Goal: Transaction & Acquisition: Obtain resource

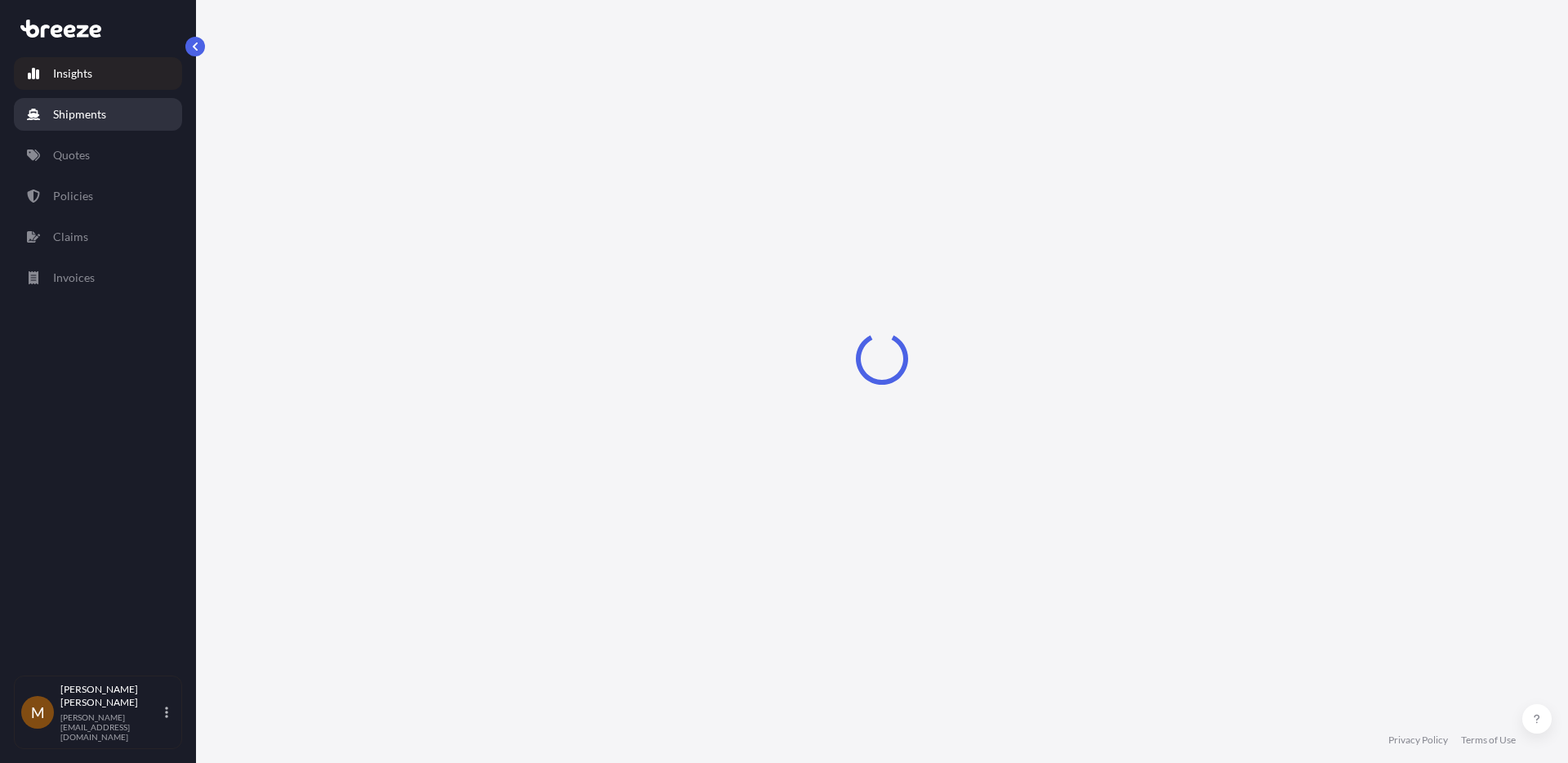
select select "2025"
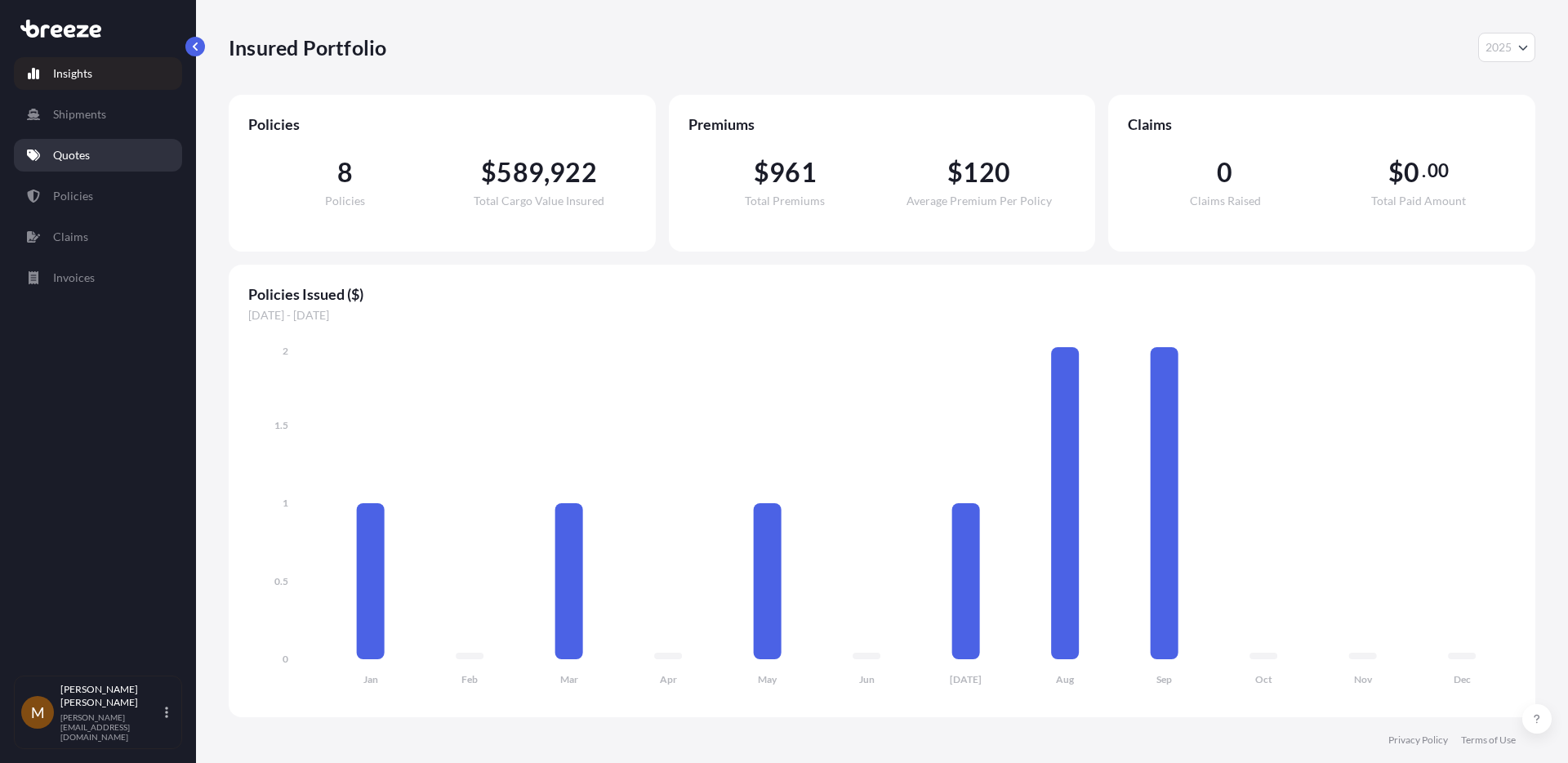
click at [115, 150] on link "Quotes" at bounding box center [97, 155] width 168 height 33
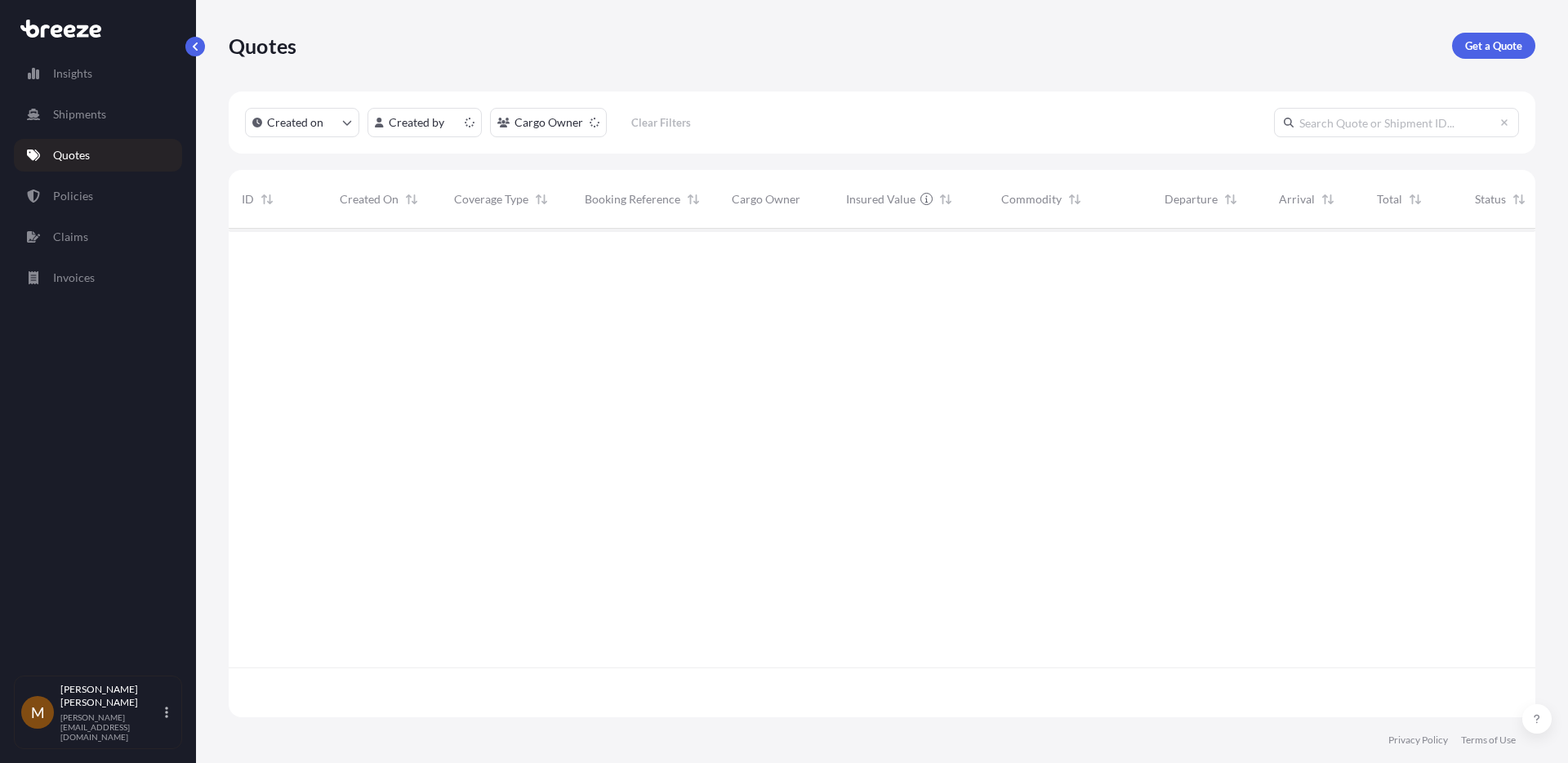
scroll to position [485, 1294]
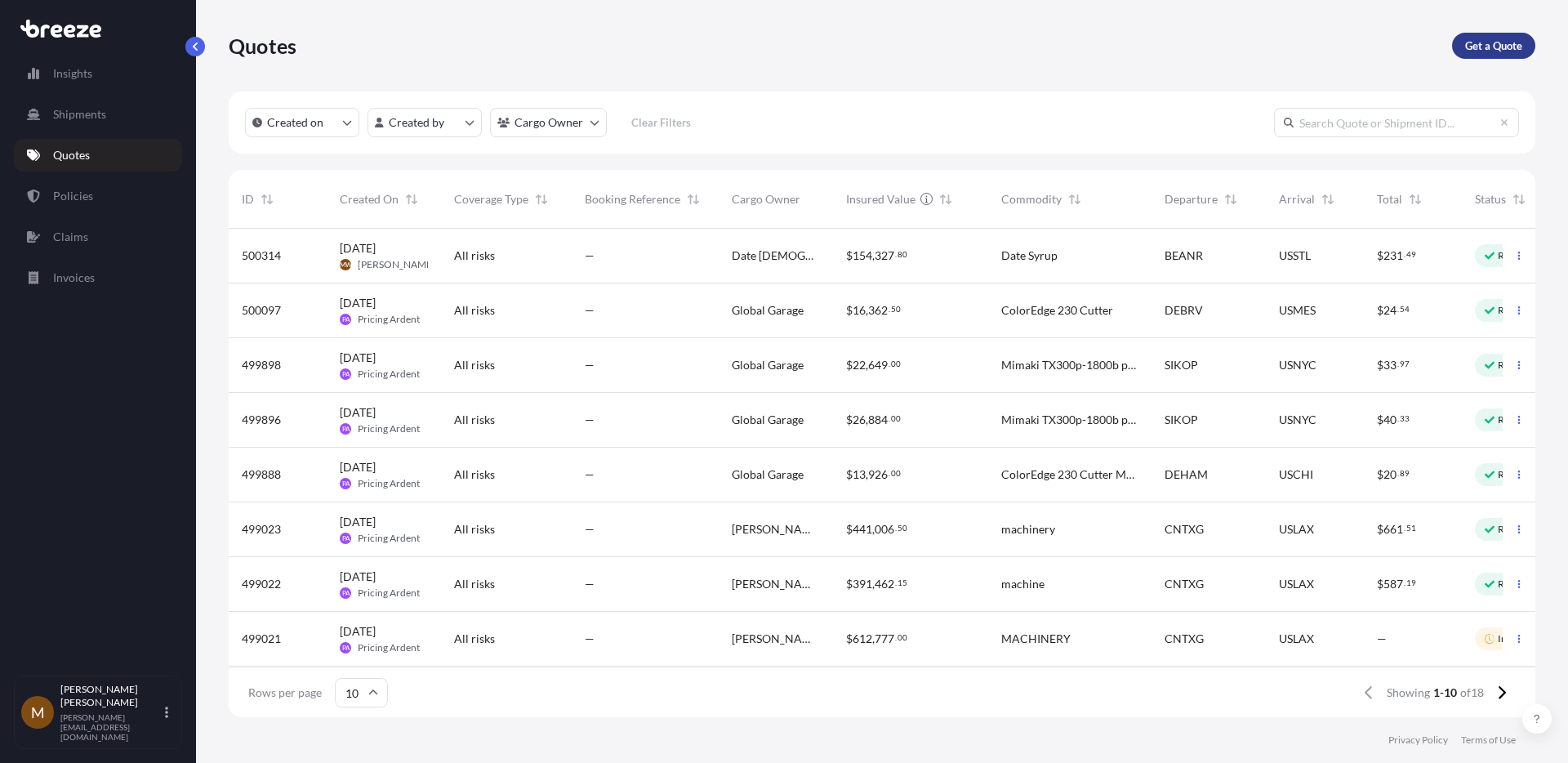
click at [1512, 45] on p "Get a Quote" at bounding box center [1493, 46] width 57 height 16
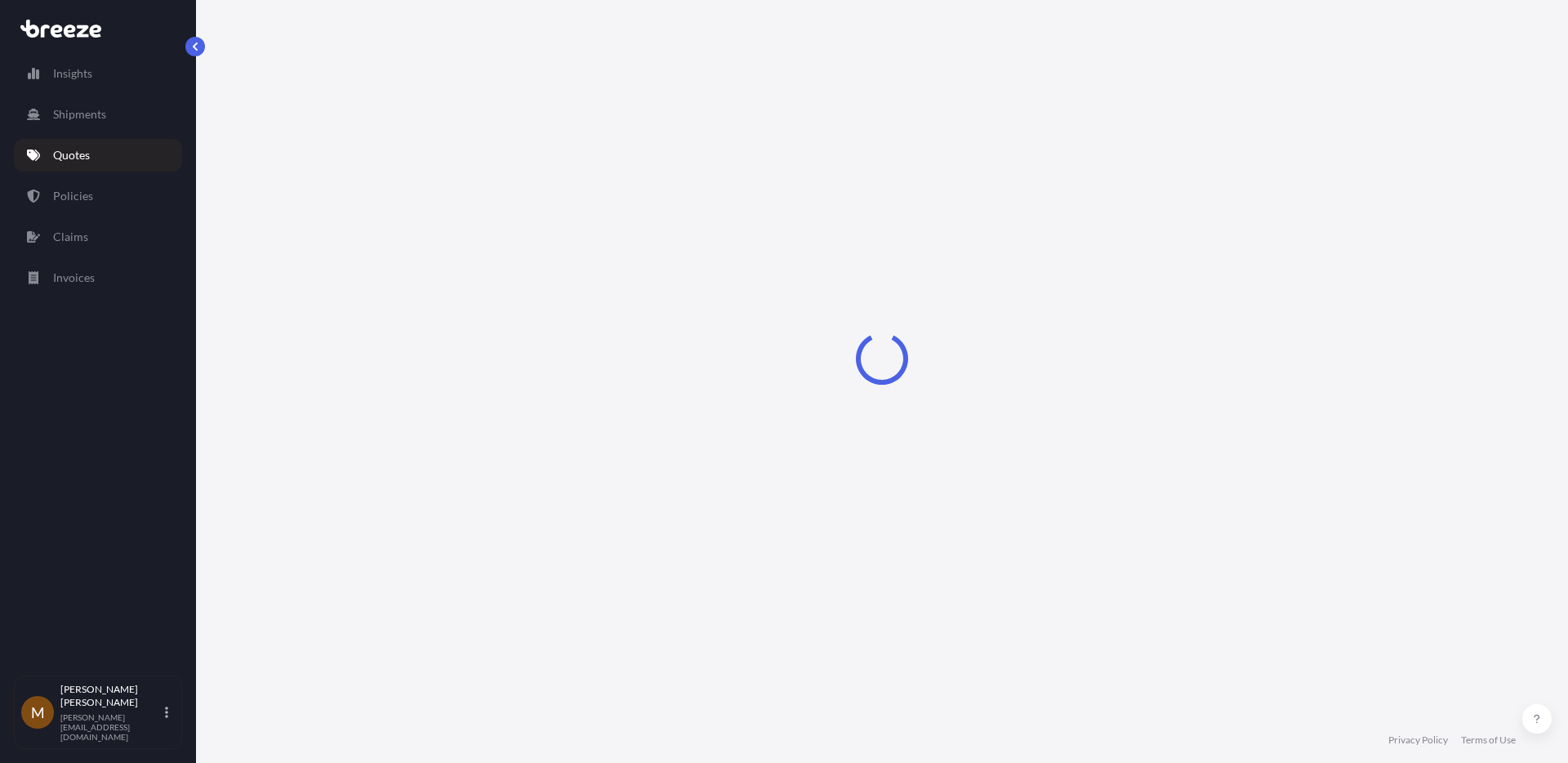
select select "Sea"
select select "1"
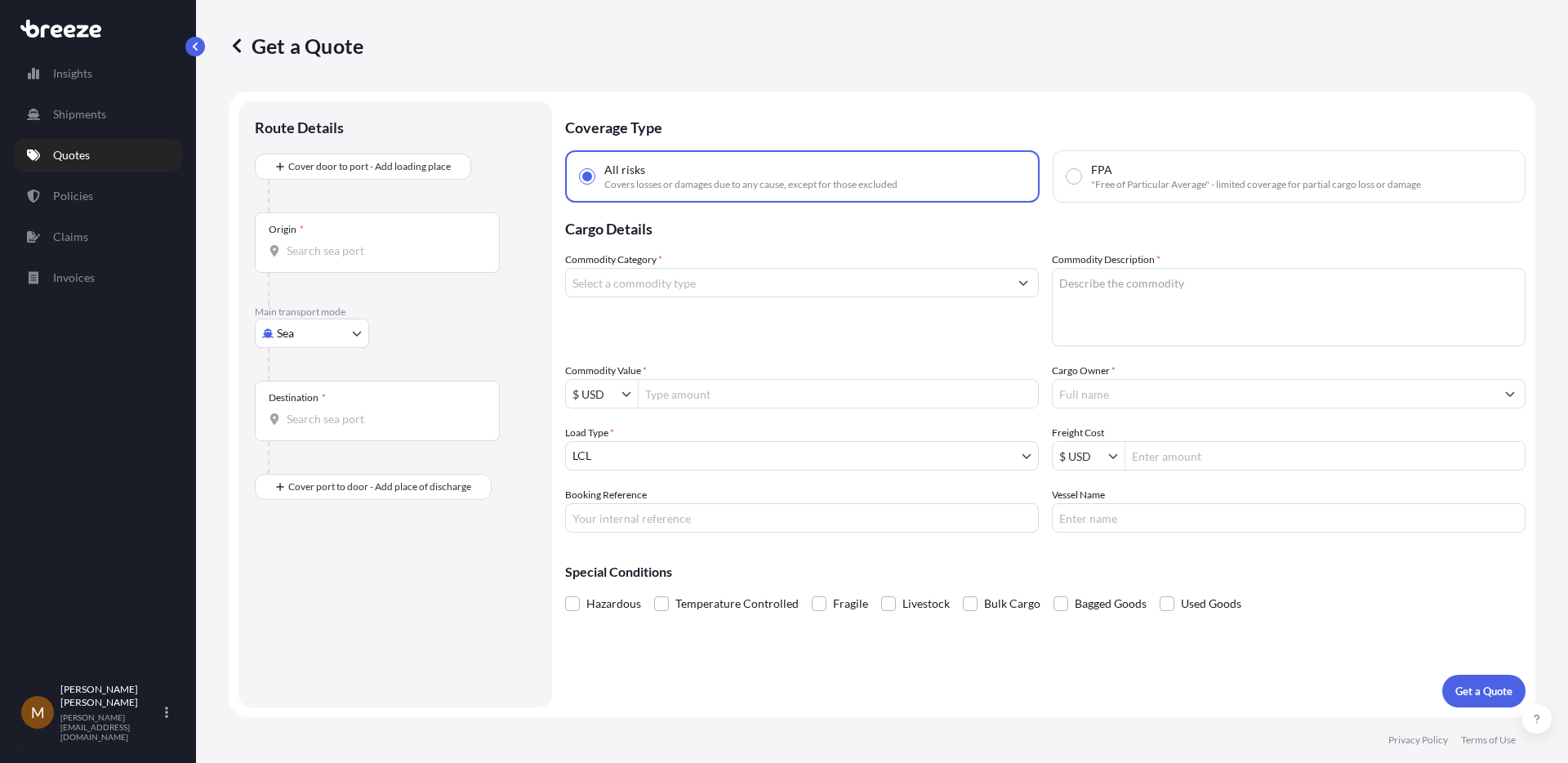
click at [312, 251] on input "Origin *" at bounding box center [384, 251] width 193 height 16
type input "CNSGH - [GEOGRAPHIC_DATA], [GEOGRAPHIC_DATA]"
click at [338, 417] on input "Destination *" at bounding box center [384, 425] width 193 height 16
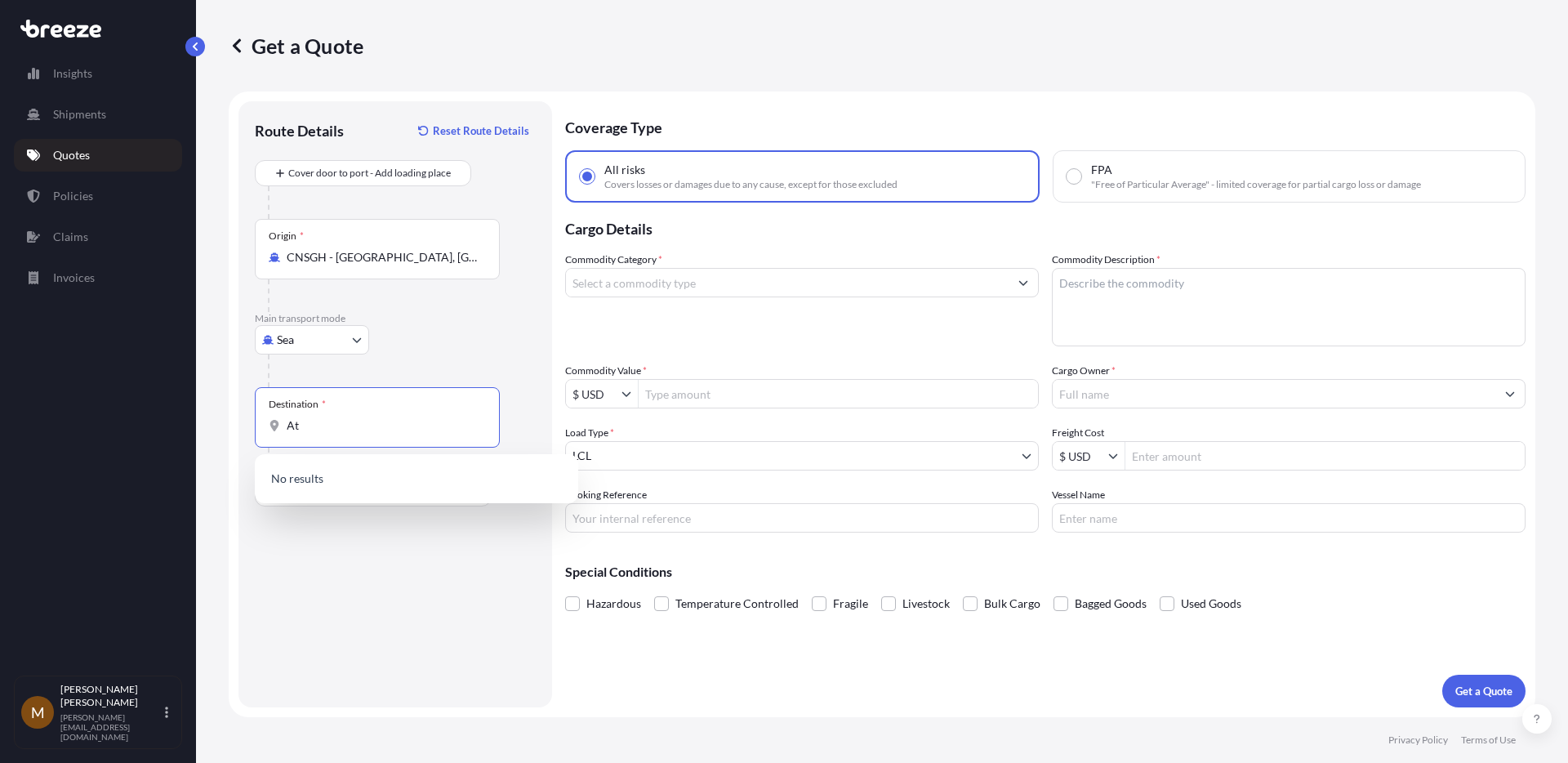
type input "A"
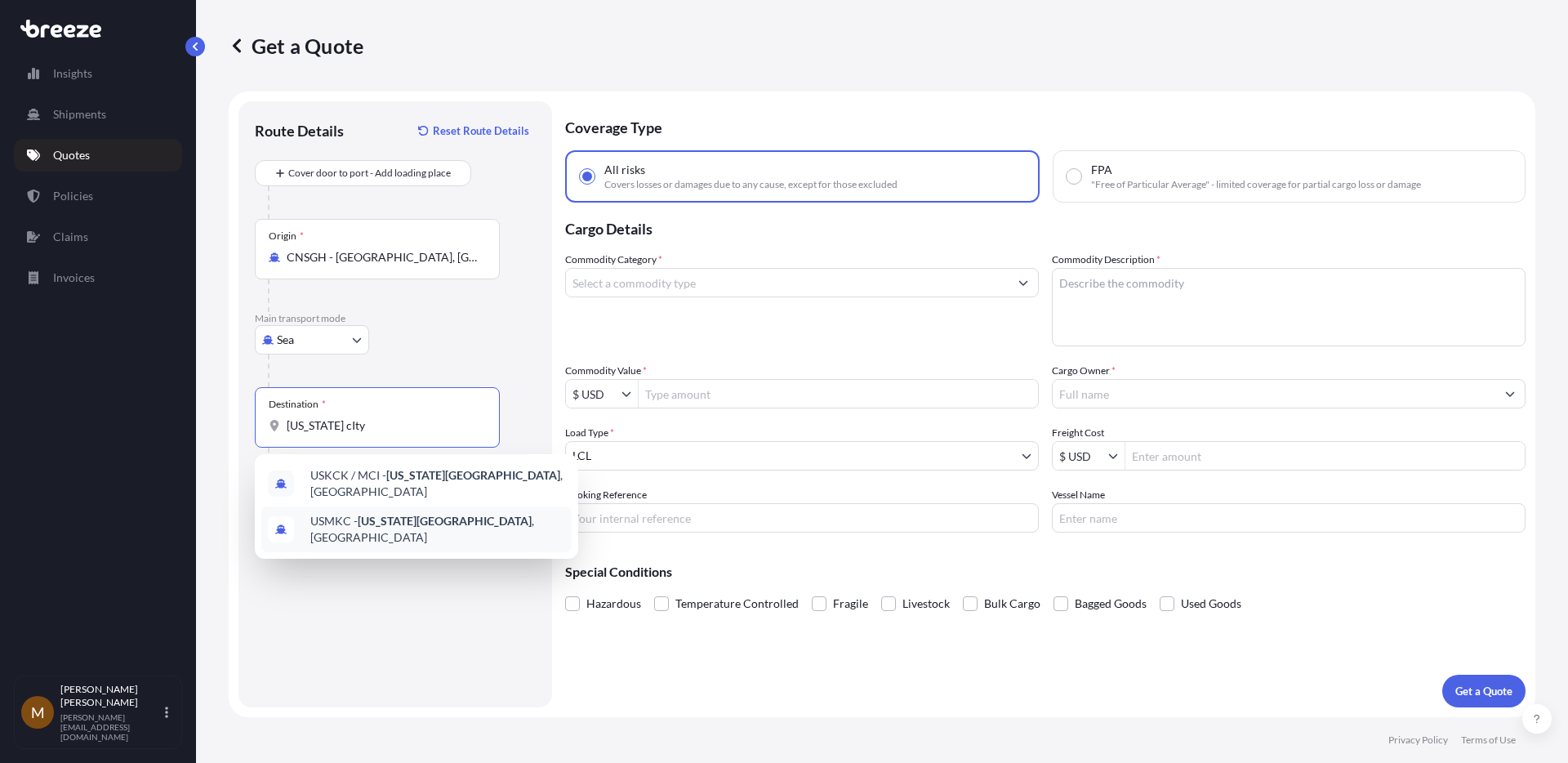
click at [351, 514] on span "USMKC - [US_STATE][GEOGRAPHIC_DATA] , [GEOGRAPHIC_DATA]" at bounding box center [438, 529] width 255 height 33
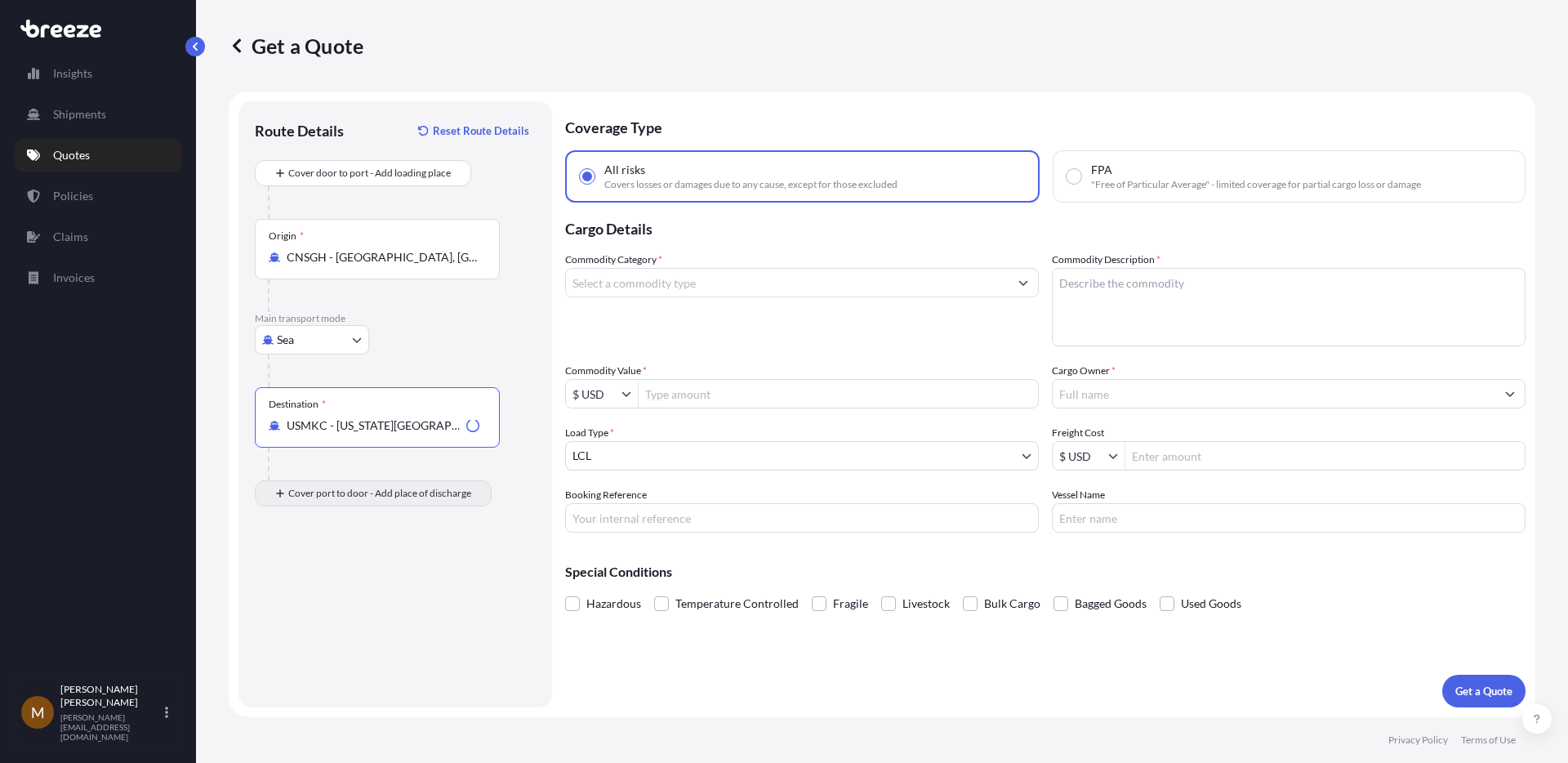
type input "USMKC - [US_STATE][GEOGRAPHIC_DATA], [GEOGRAPHIC_DATA]"
click at [323, 576] on input "Place of Discharge" at bounding box center [384, 581] width 193 height 16
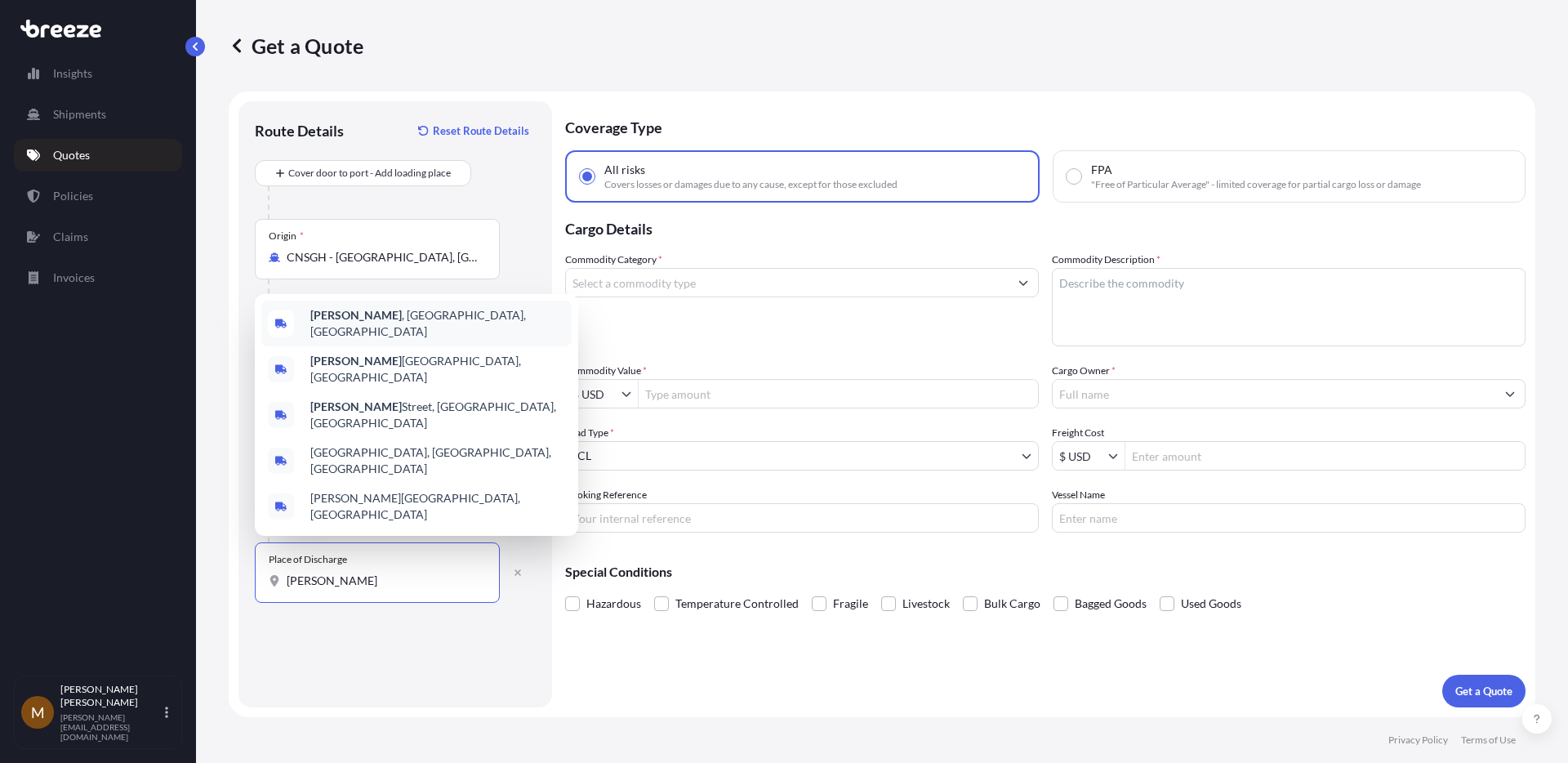
click at [371, 340] on span "Atchison , [GEOGRAPHIC_DATA], [GEOGRAPHIC_DATA]" at bounding box center [438, 323] width 255 height 33
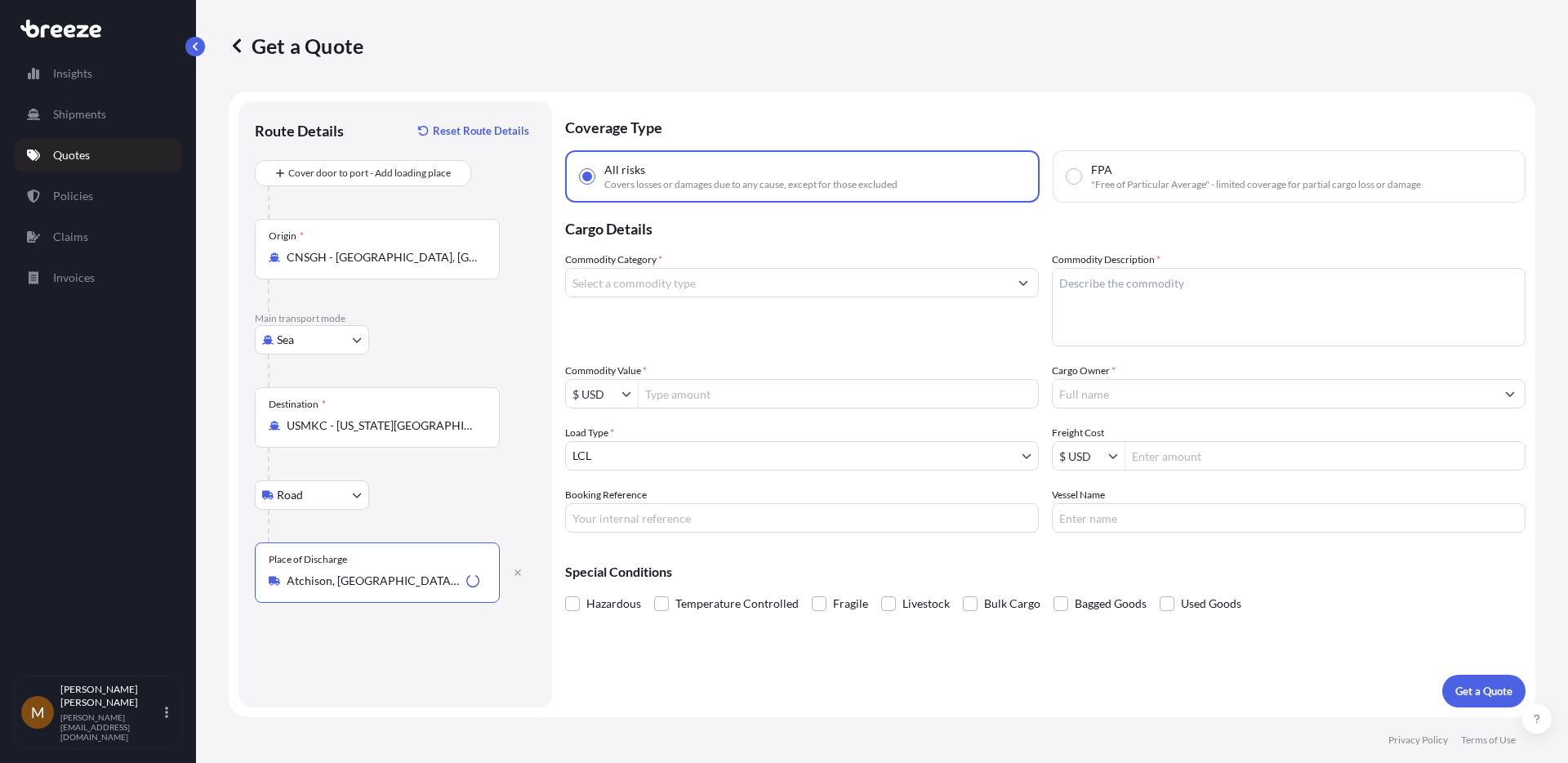
type input "Atchison, [GEOGRAPHIC_DATA], [GEOGRAPHIC_DATA]"
click at [636, 293] on input "Commodity Category *" at bounding box center [787, 283] width 442 height 30
type input "w"
type input "t"
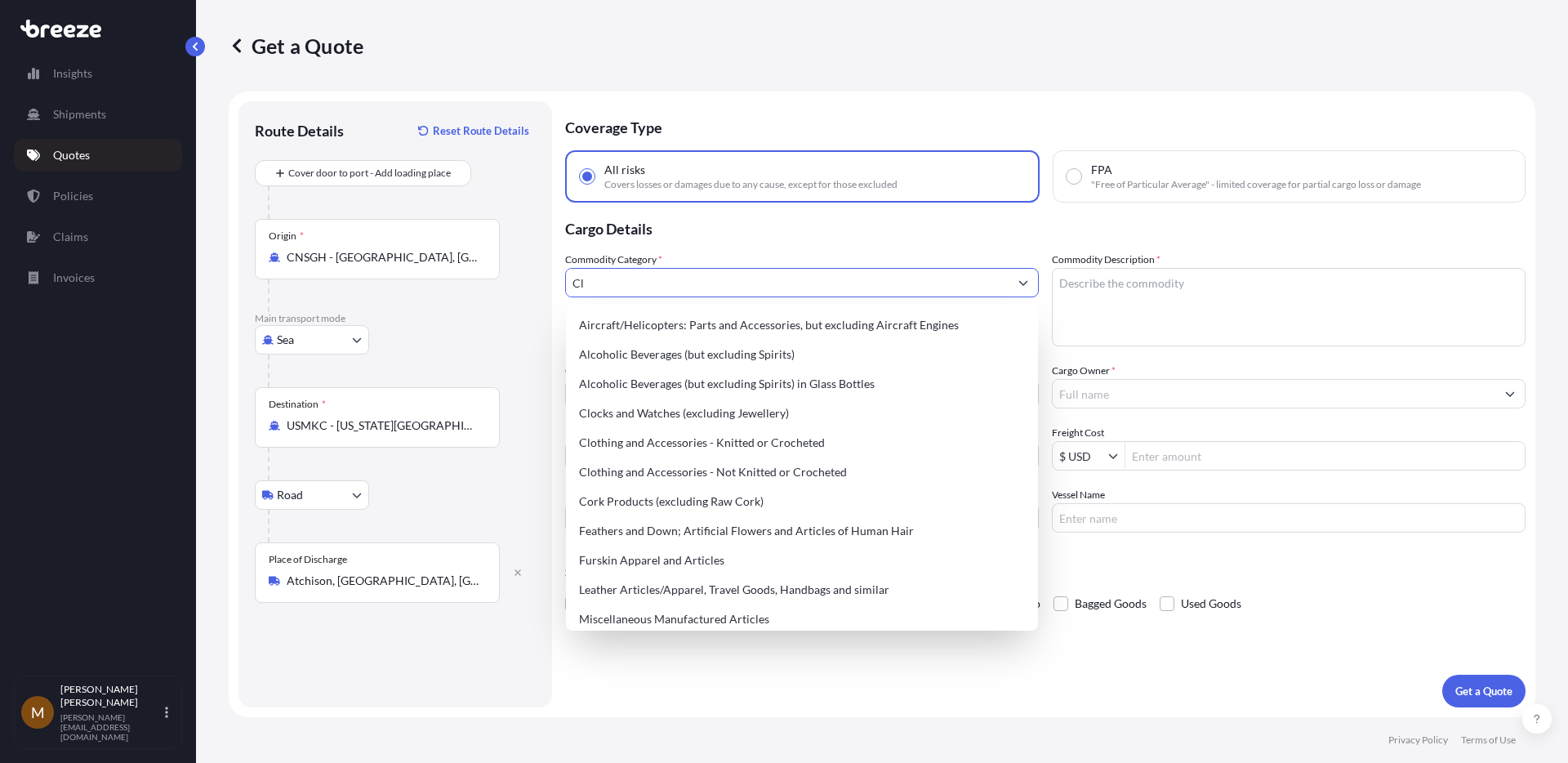
type input "C"
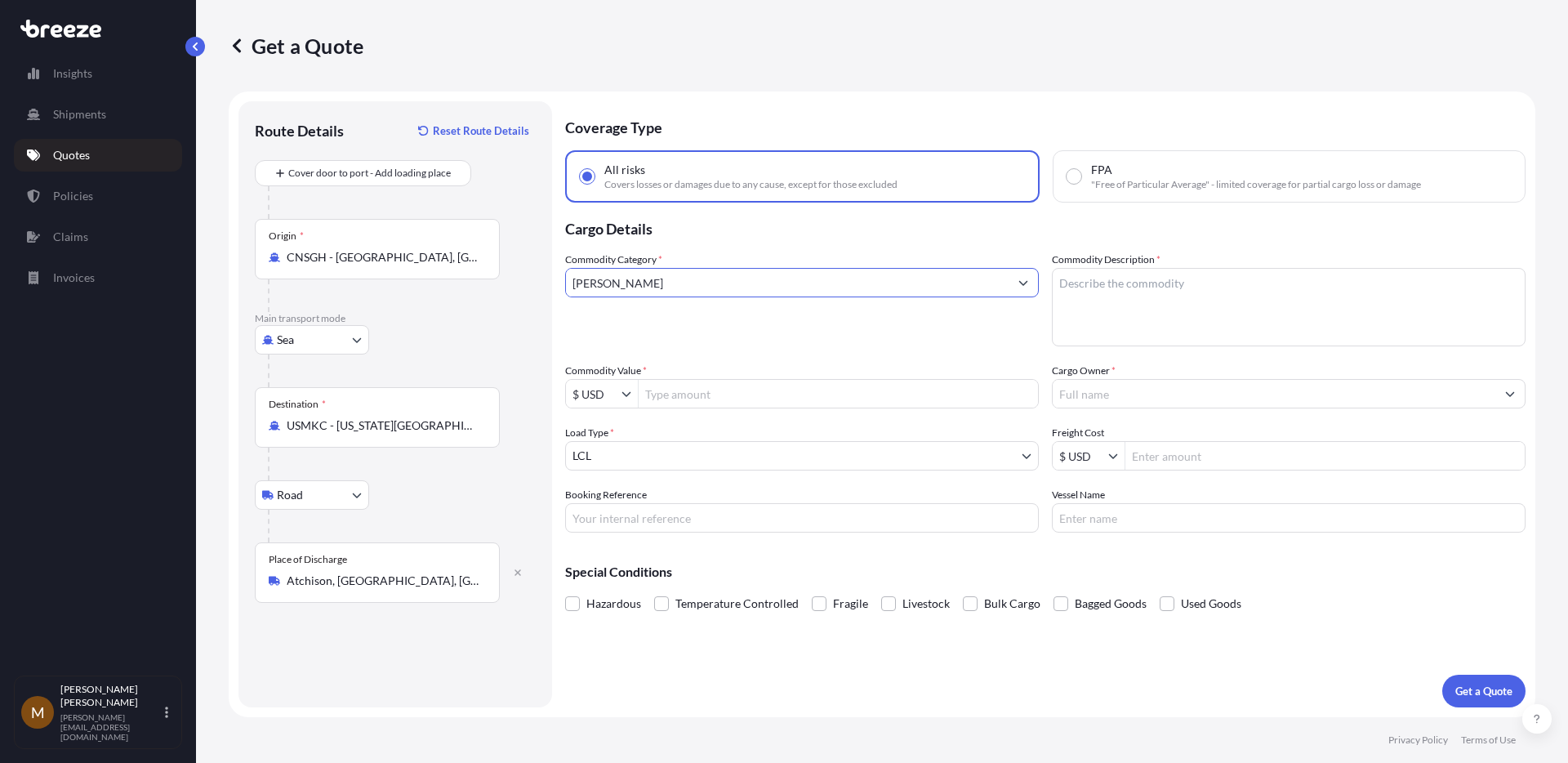
type input "J"
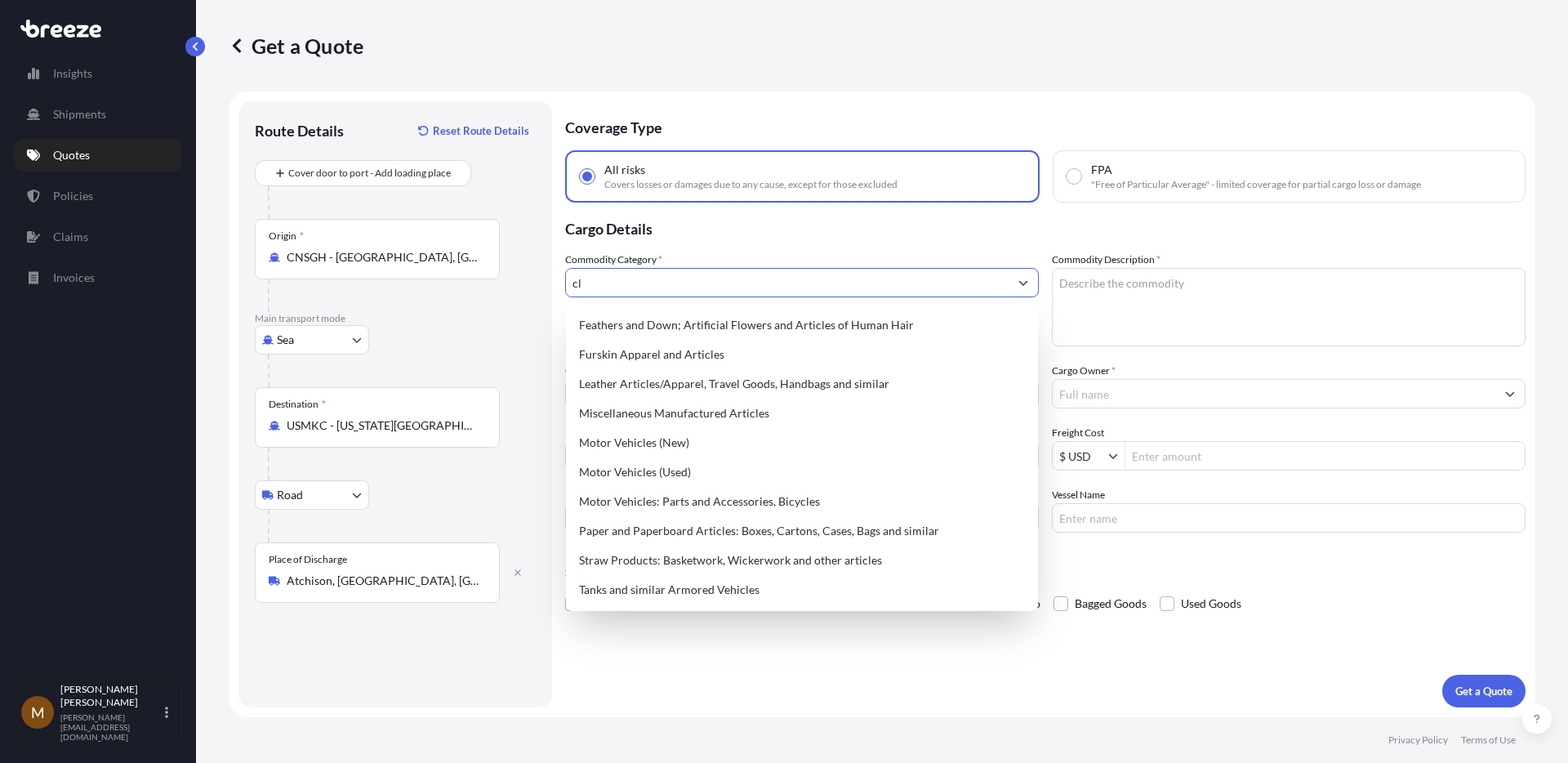
type input "c"
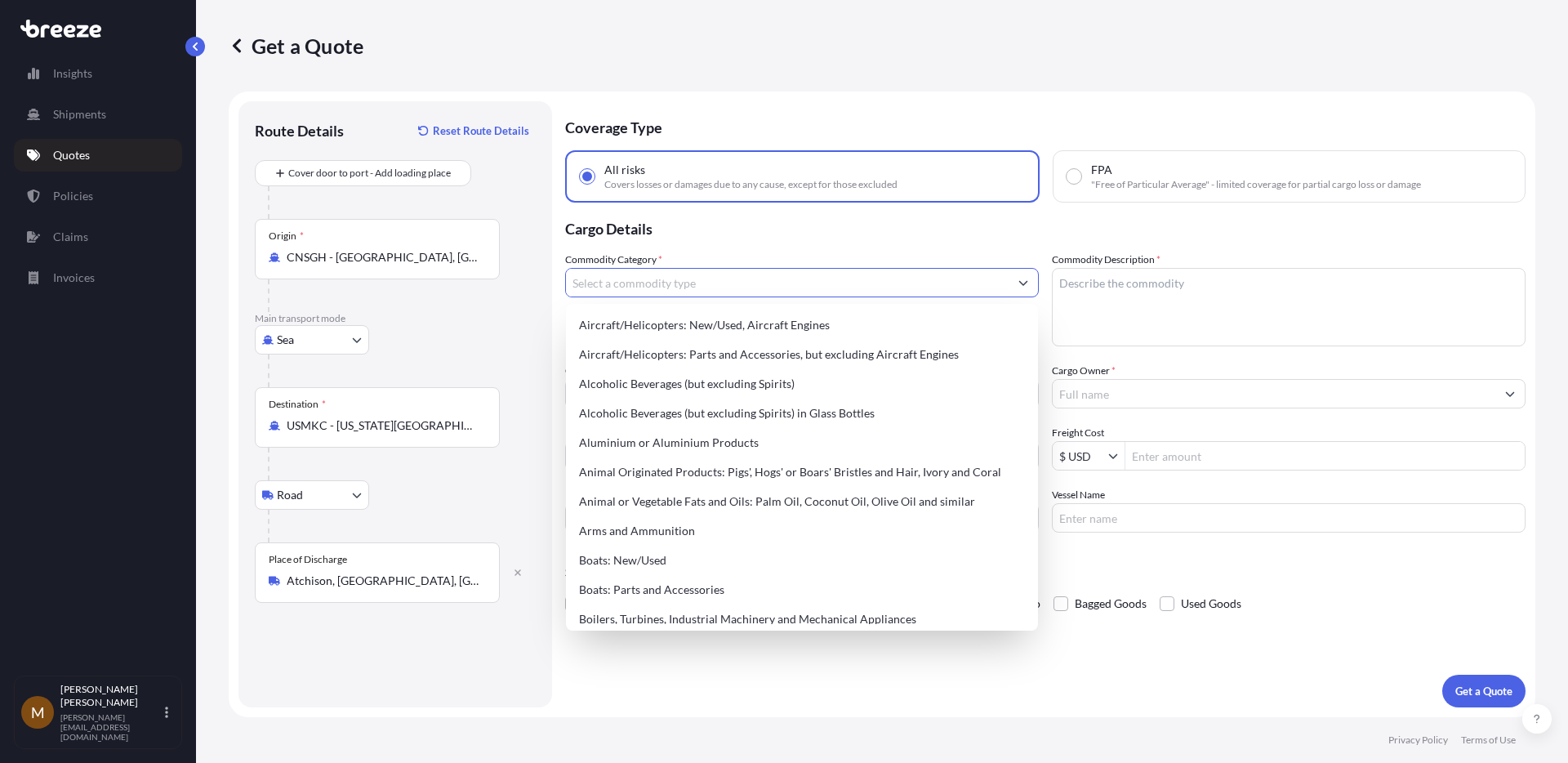
type input "M"
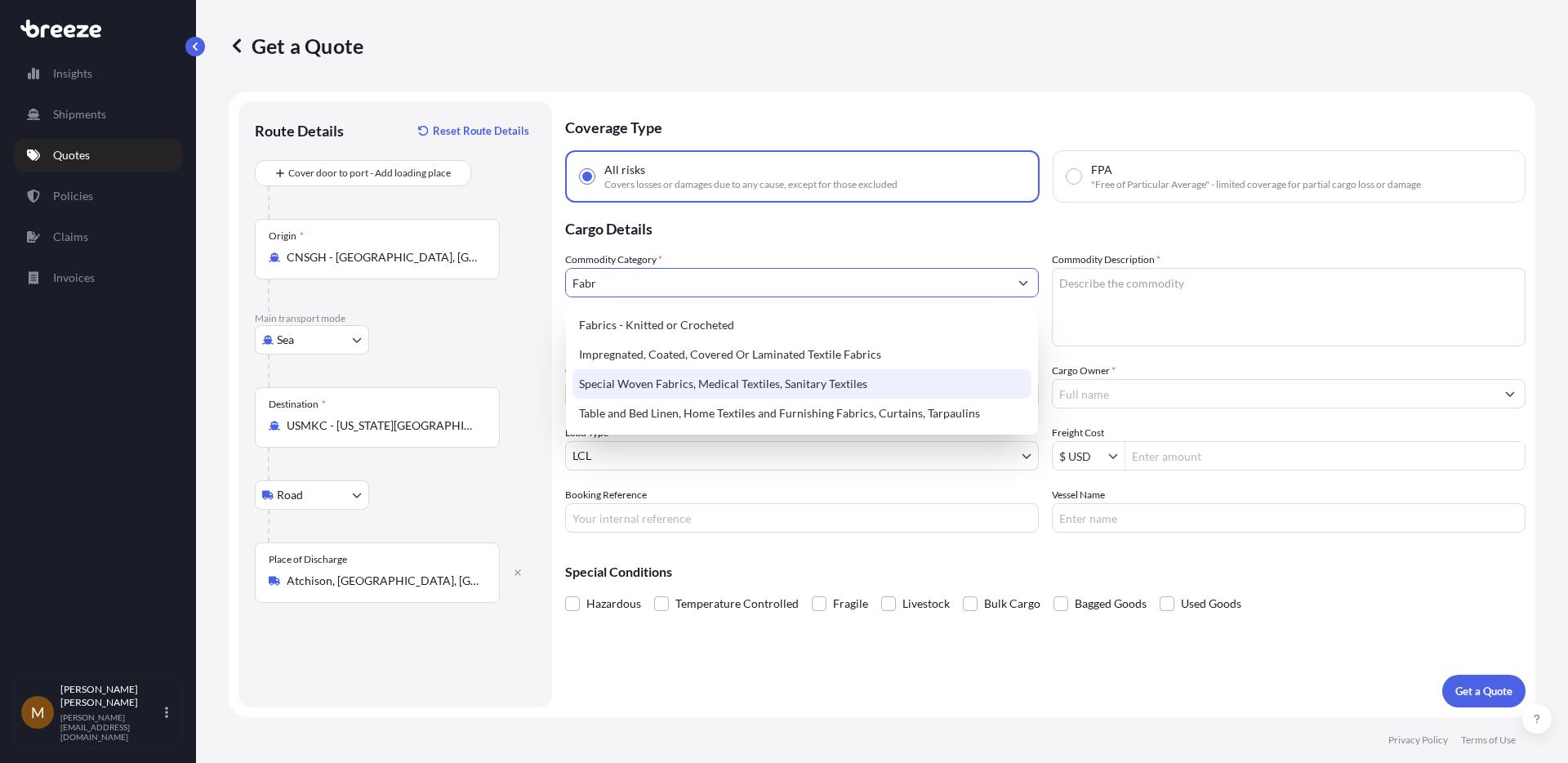
click at [671, 383] on div "Special Woven Fabrics, Medical Textiles, Sanitary Textiles" at bounding box center [802, 384] width 459 height 30
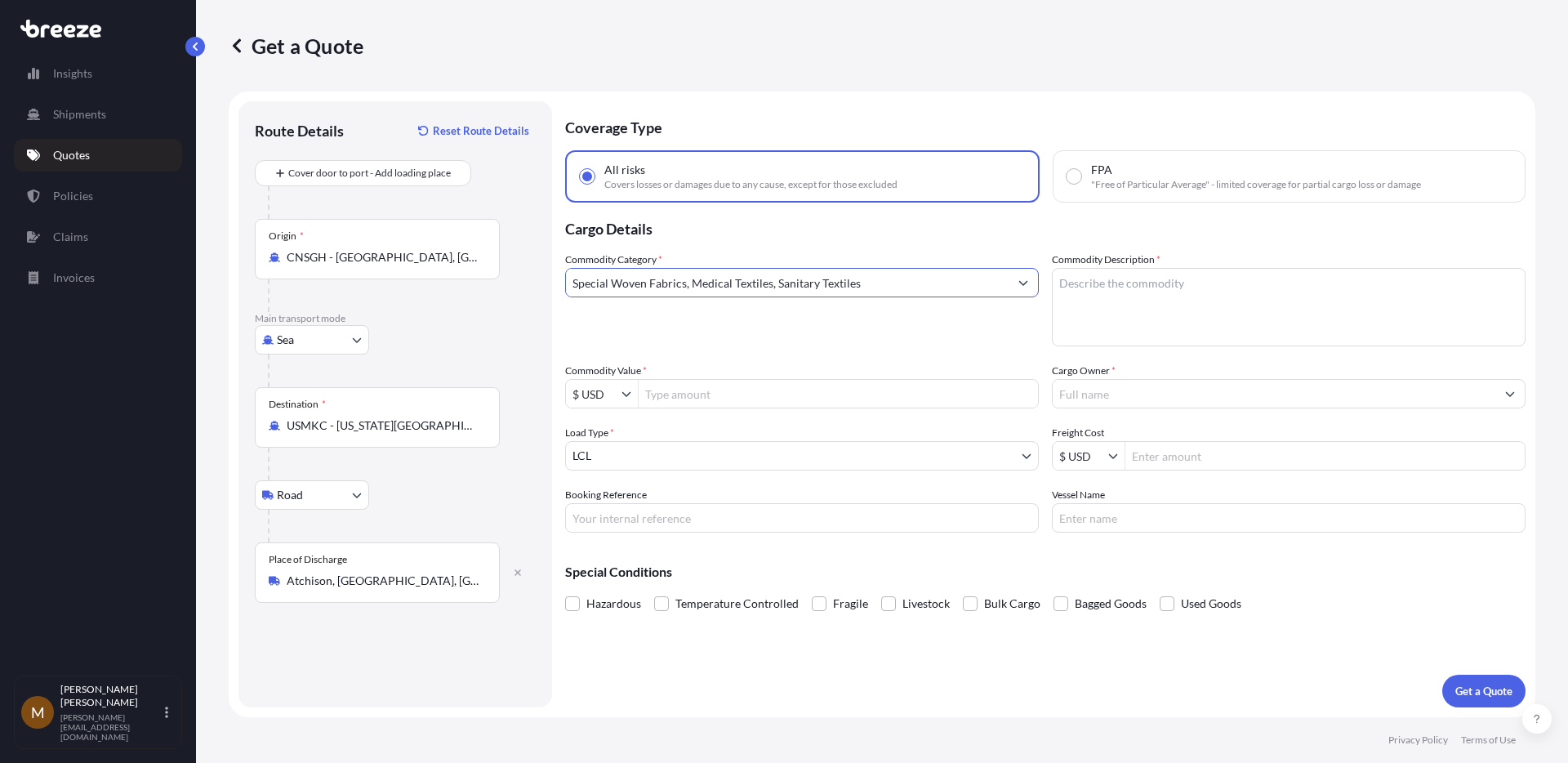
type input "Special Woven Fabrics, Medical Textiles, Sanitary Textiles"
click at [1162, 307] on textarea "Commodity Description *" at bounding box center [1288, 307] width 474 height 79
type textarea "Wiping Towels"
type input "75,000"
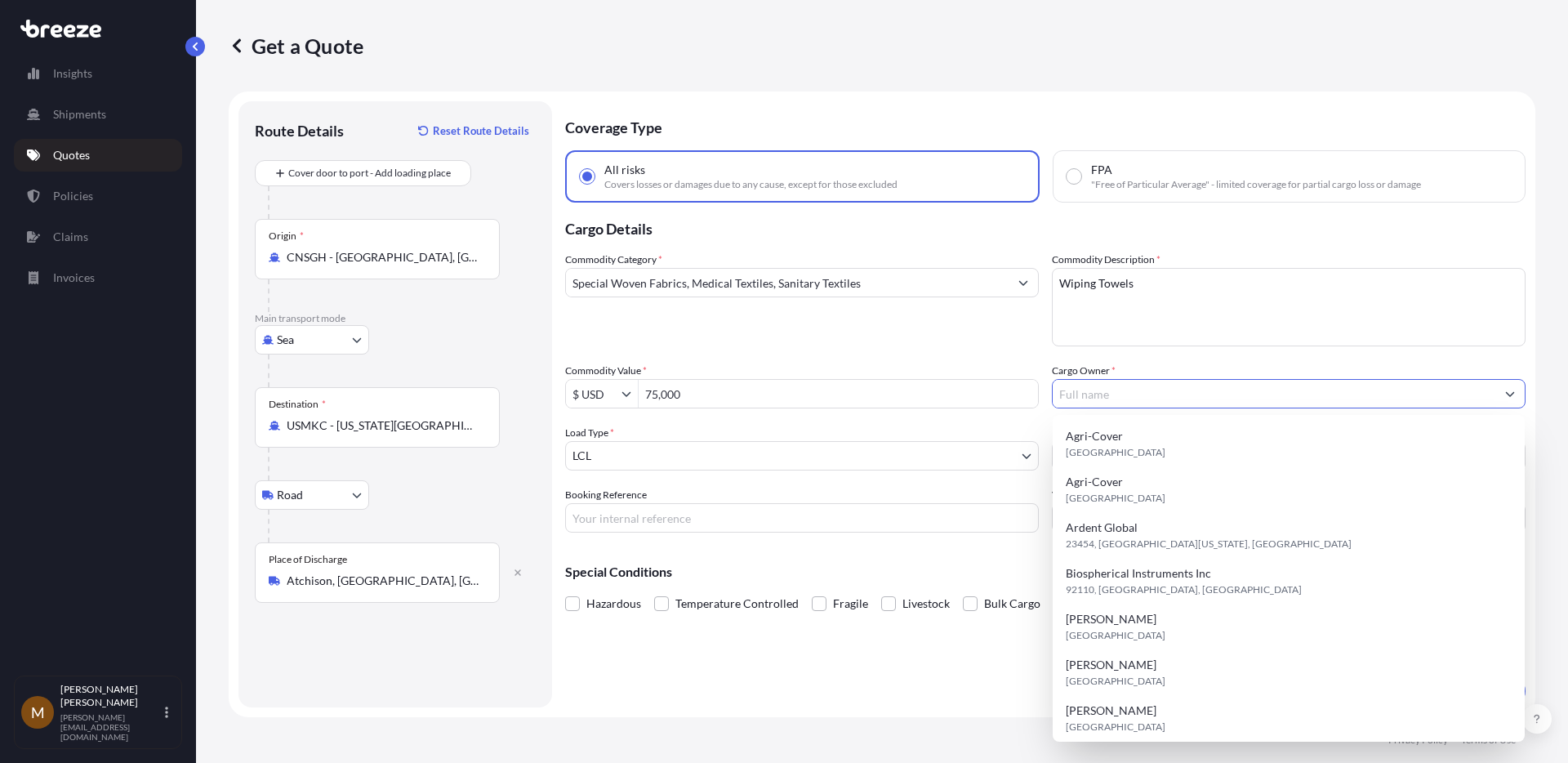
type input "5"
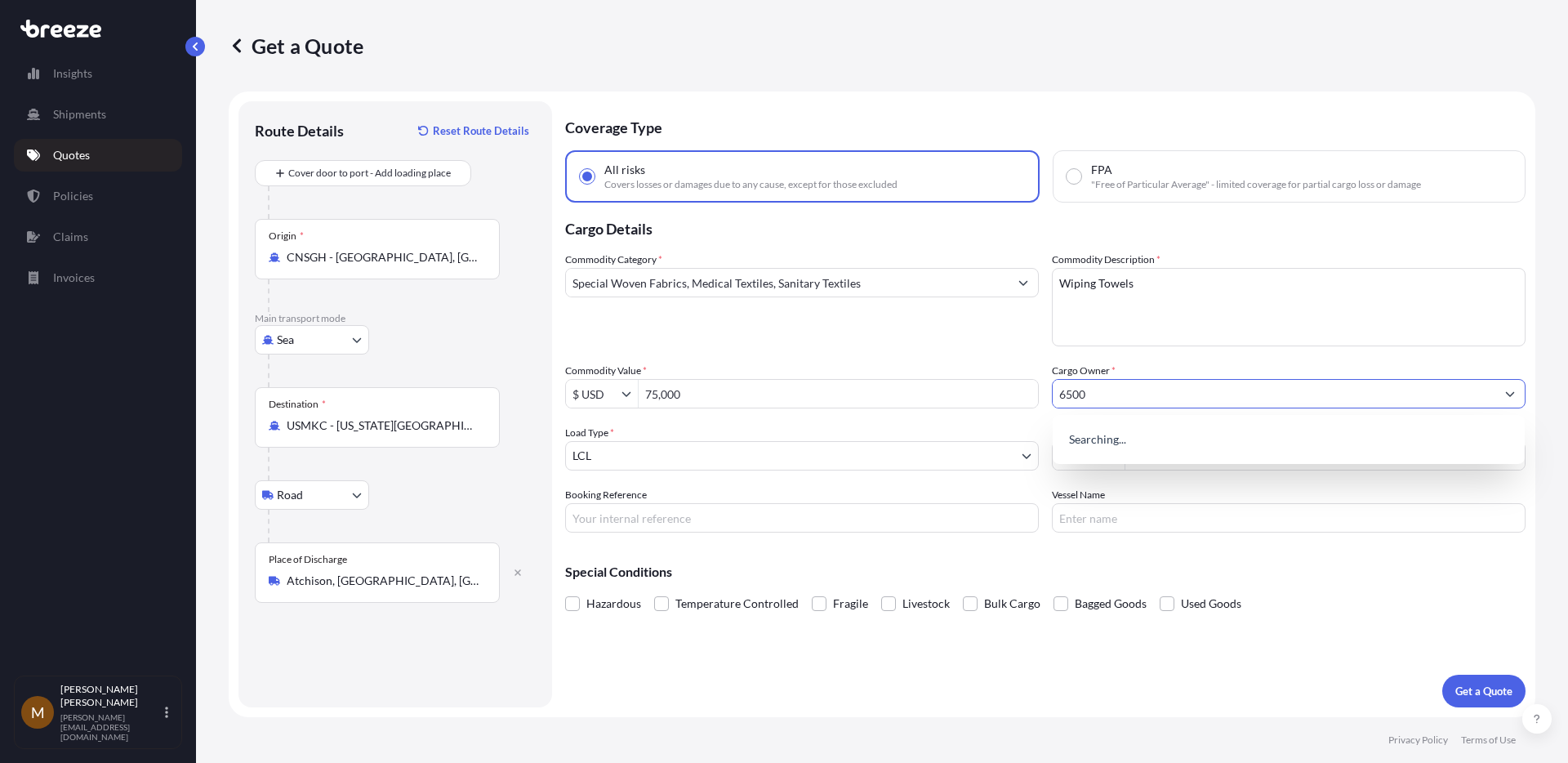
type input "6500"
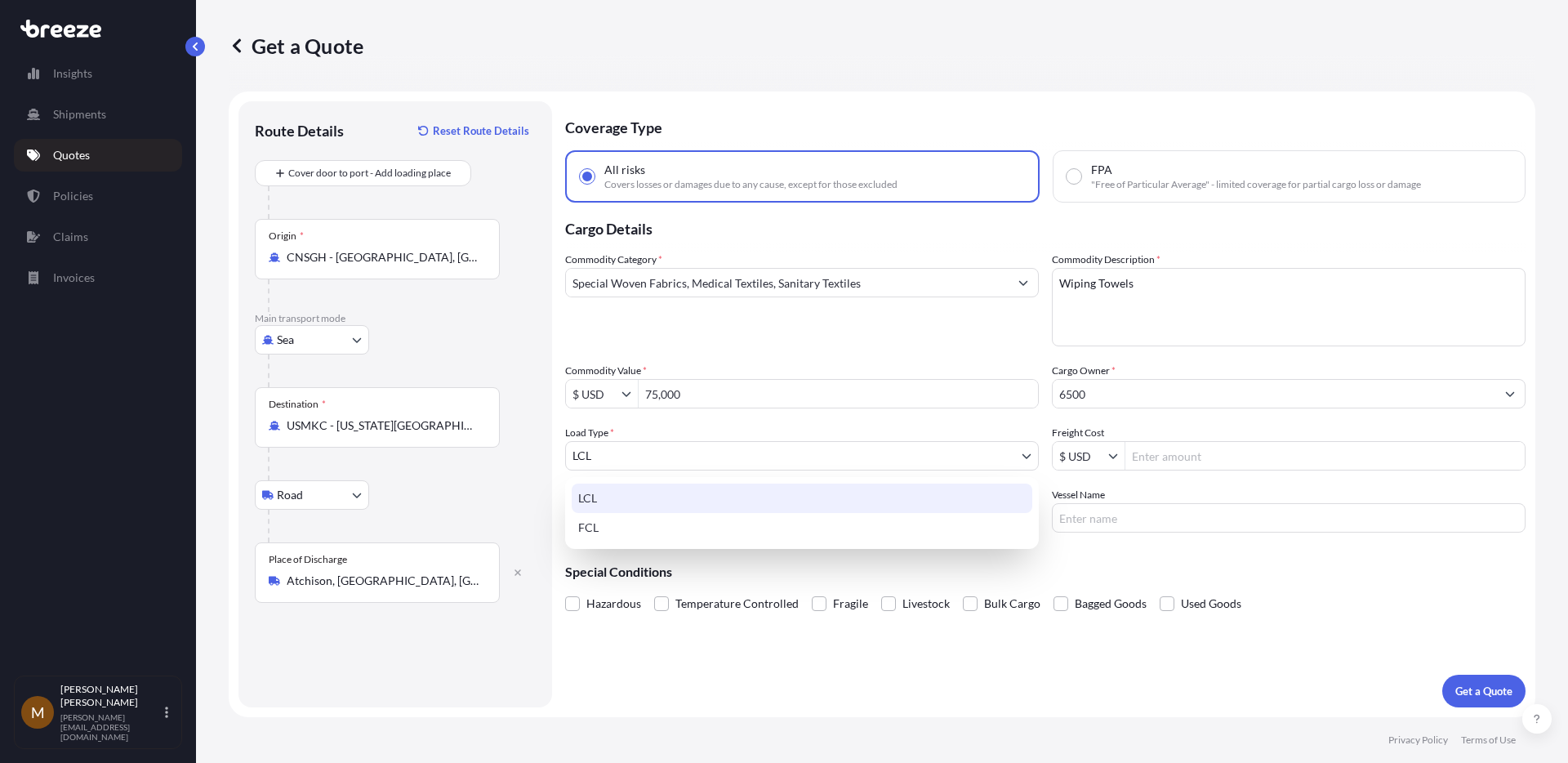
click at [888, 457] on body "75,000 15 options available. 0 options available. 15 options available. 0 optio…" at bounding box center [784, 442] width 1568 height 886
click at [735, 526] on div "FCL" at bounding box center [802, 527] width 460 height 30
select select "2"
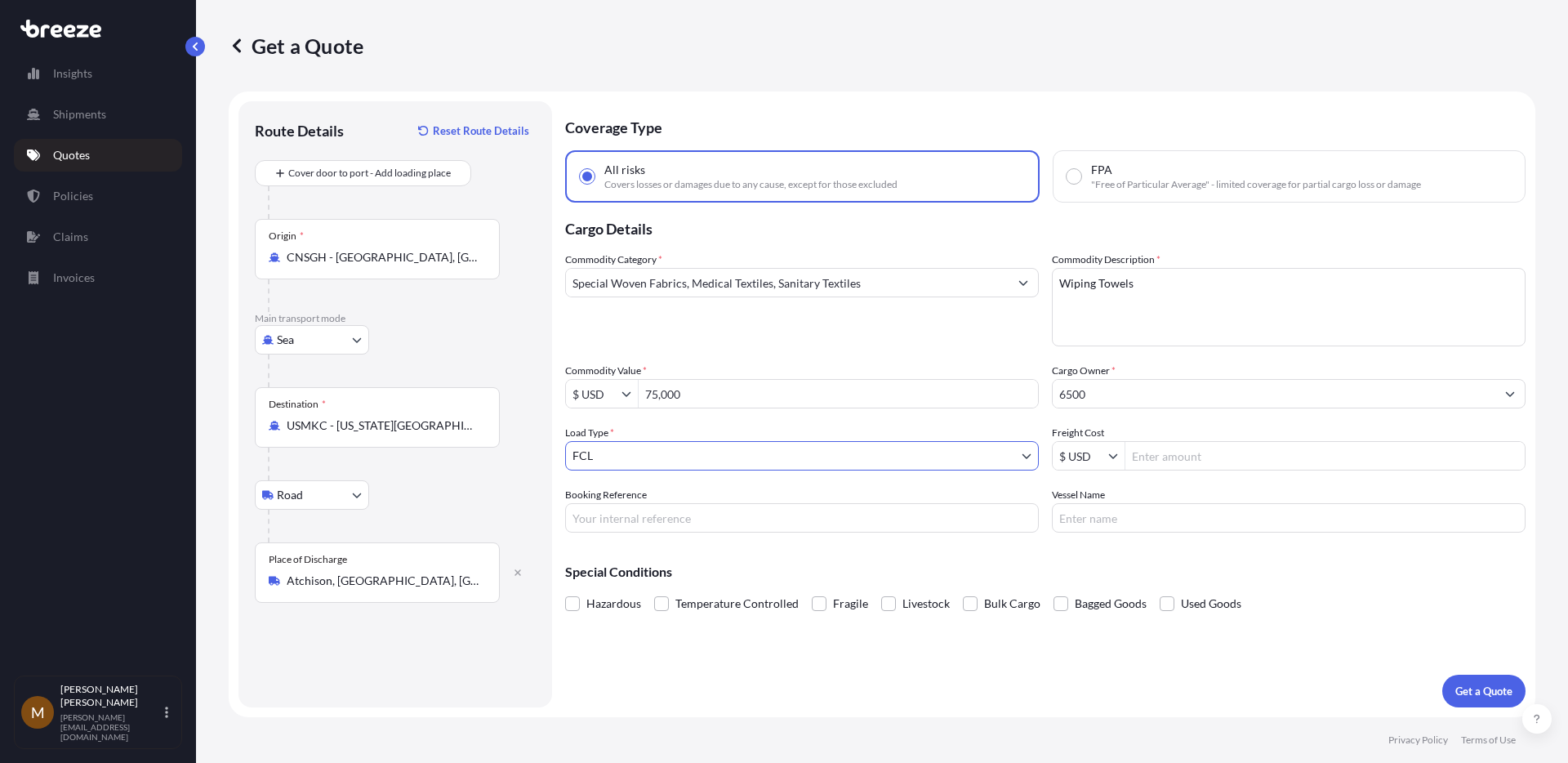
click at [1124, 395] on input "6500" at bounding box center [1274, 394] width 442 height 30
type input "t"
click at [1149, 390] on input "5800" at bounding box center [1274, 394] width 442 height 30
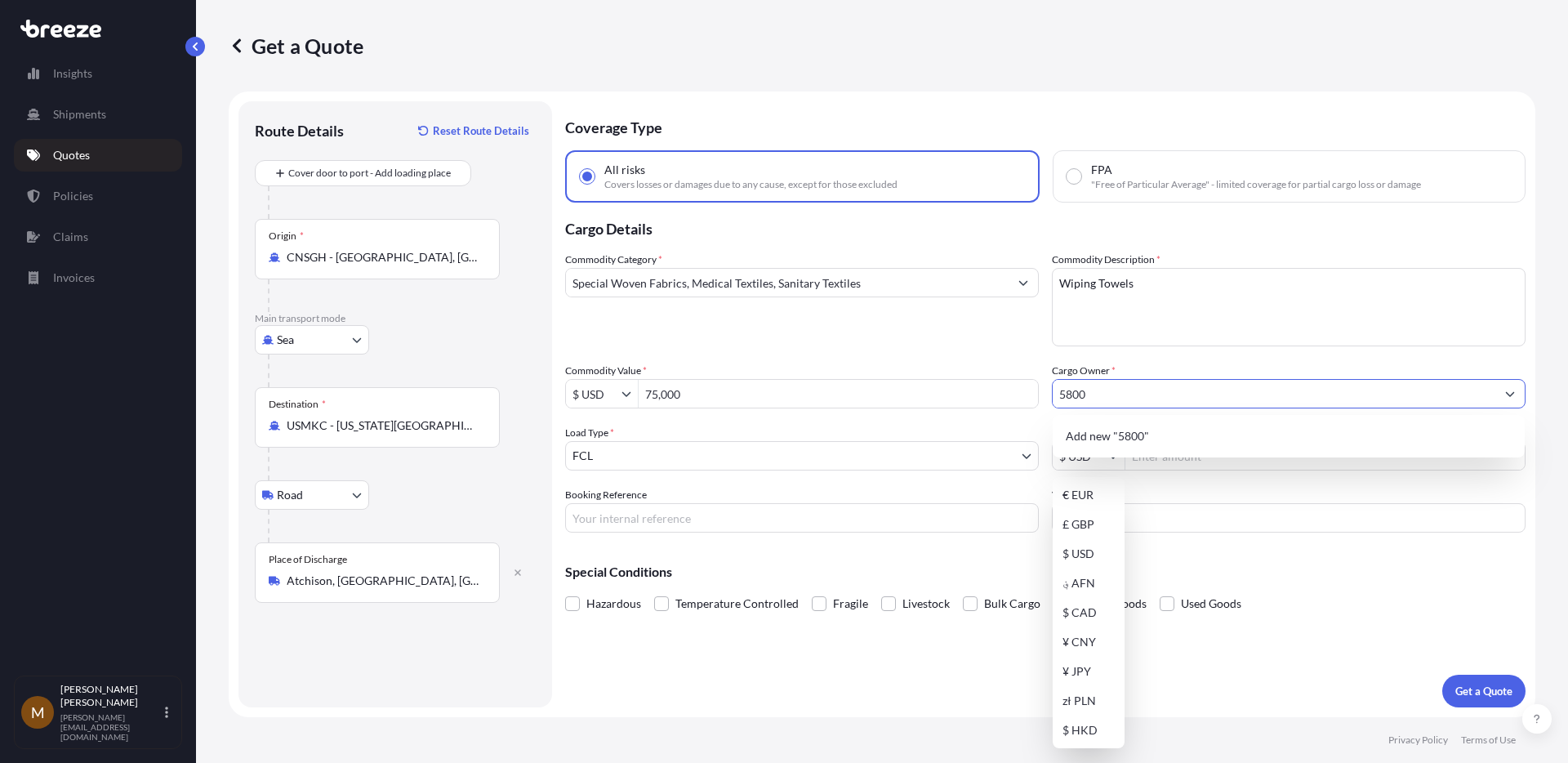
click at [1149, 390] on input "5800" at bounding box center [1274, 394] width 442 height 30
type input "Direct Mop Sales, Inc."
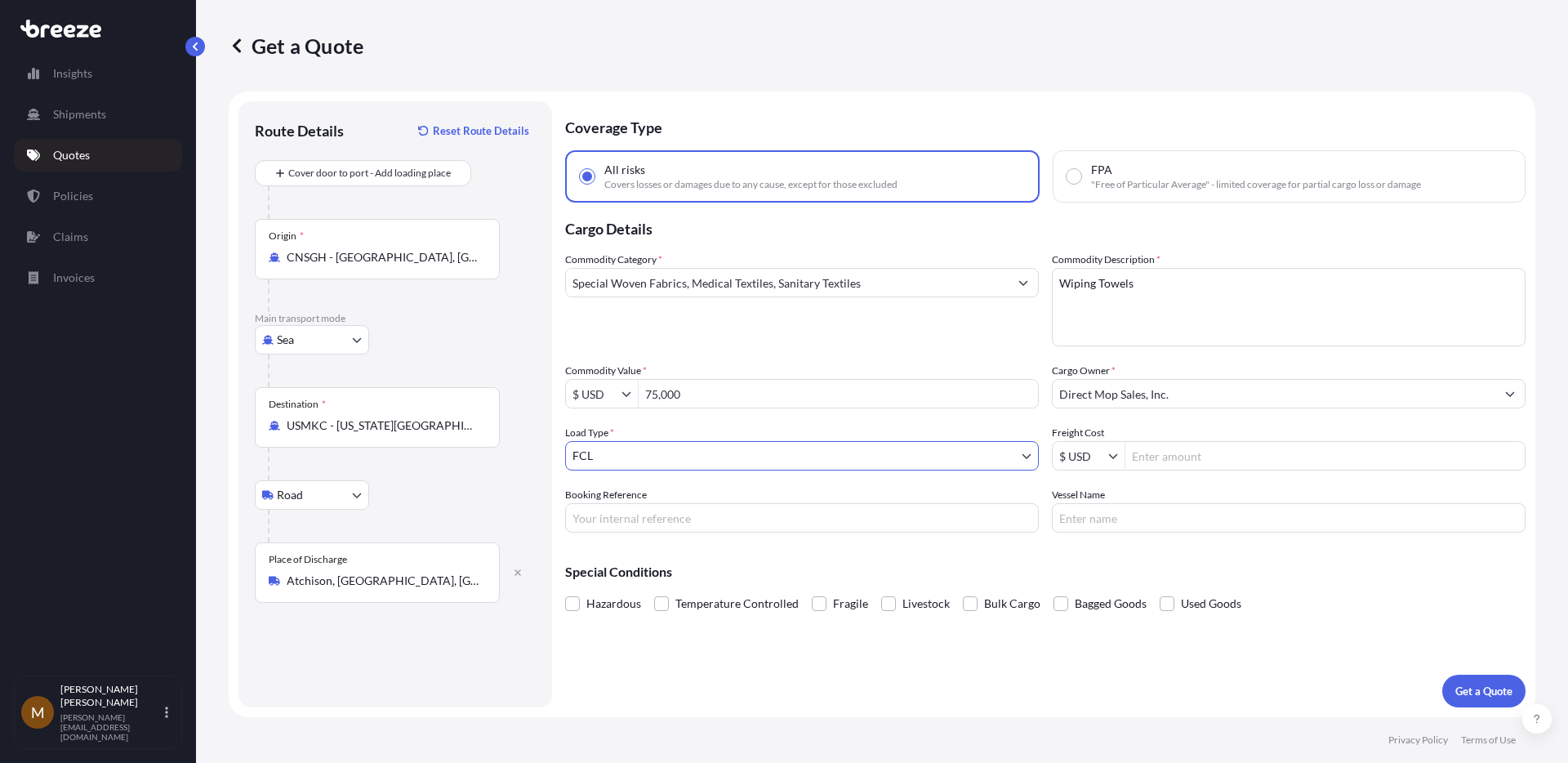
click at [1299, 461] on input "Freight Cost" at bounding box center [1325, 456] width 399 height 30
type input "5,800"
click at [1490, 691] on p "Get a Quote" at bounding box center [1483, 691] width 57 height 16
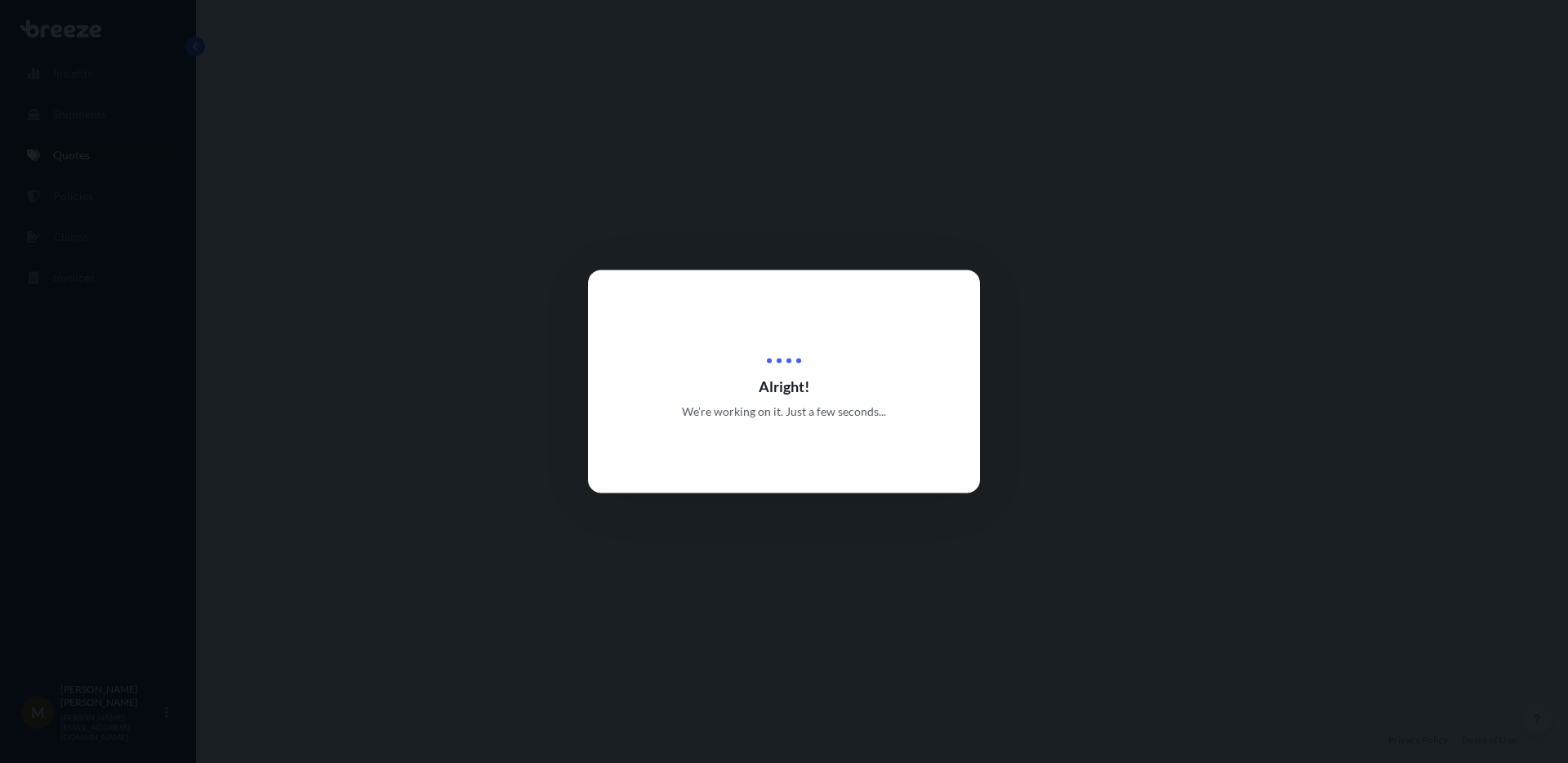
select select "Sea"
select select "Road"
select select "2"
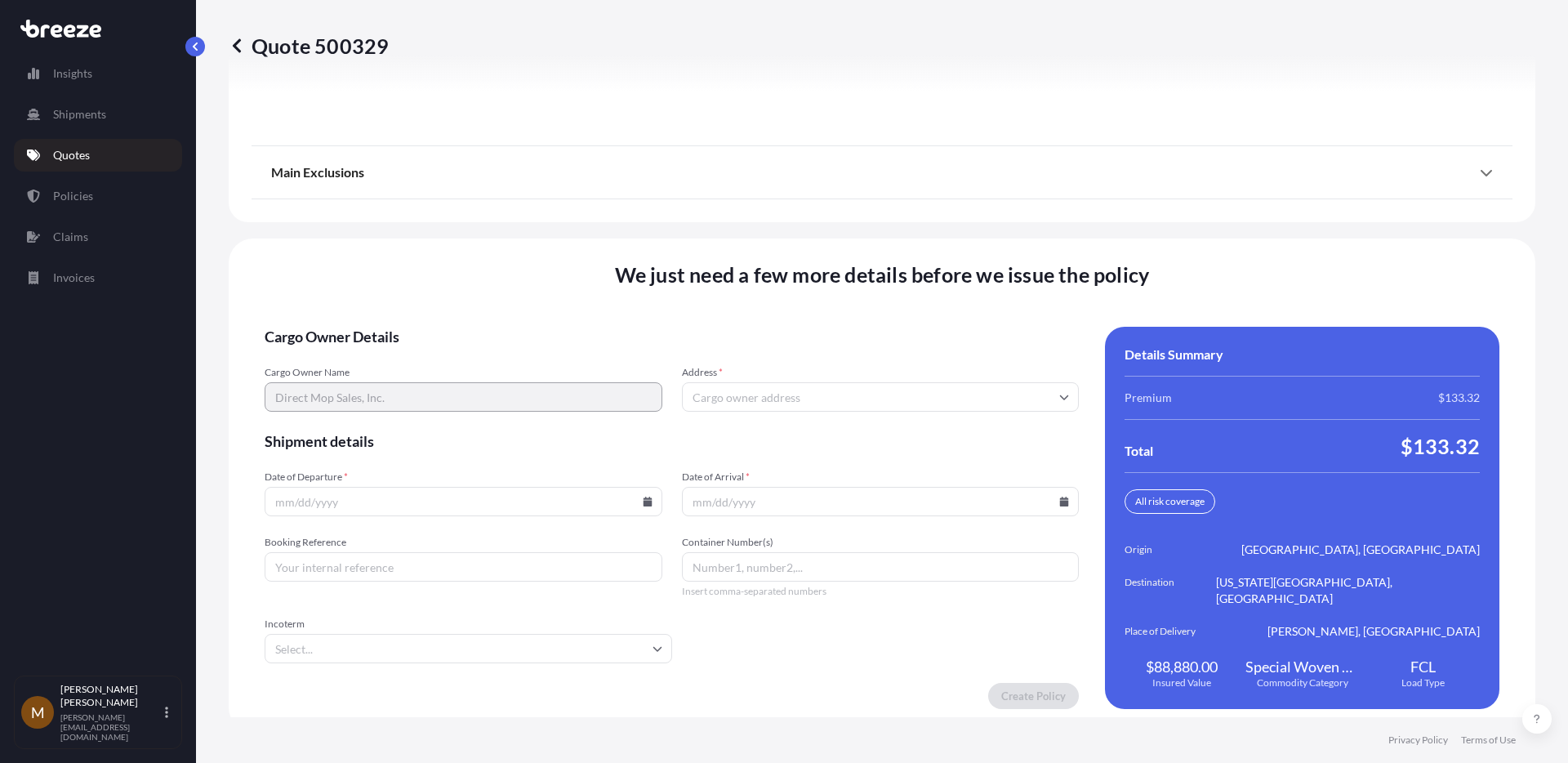
scroll to position [2089, 0]
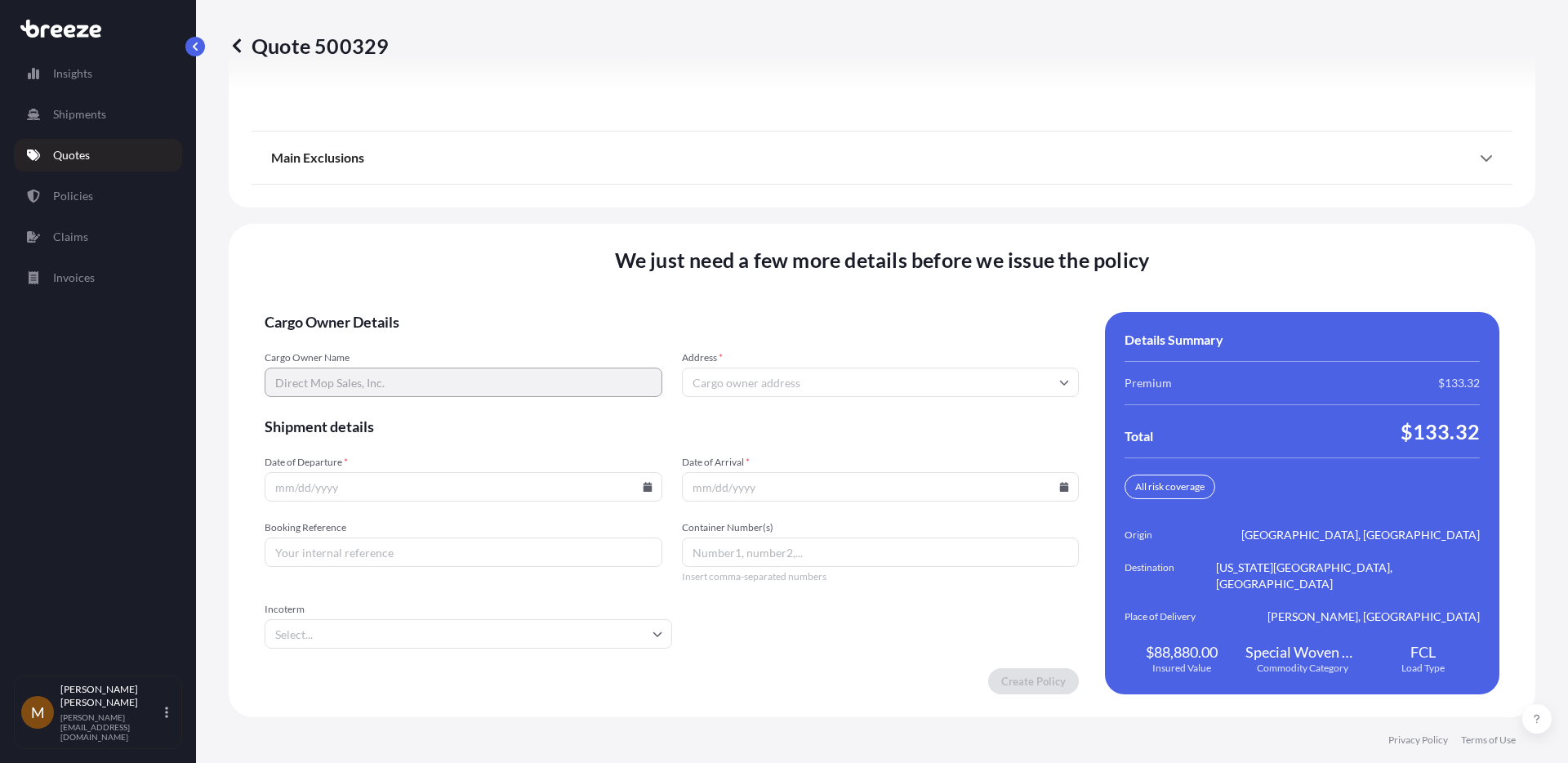
click at [723, 385] on input "Address *" at bounding box center [880, 382] width 398 height 30
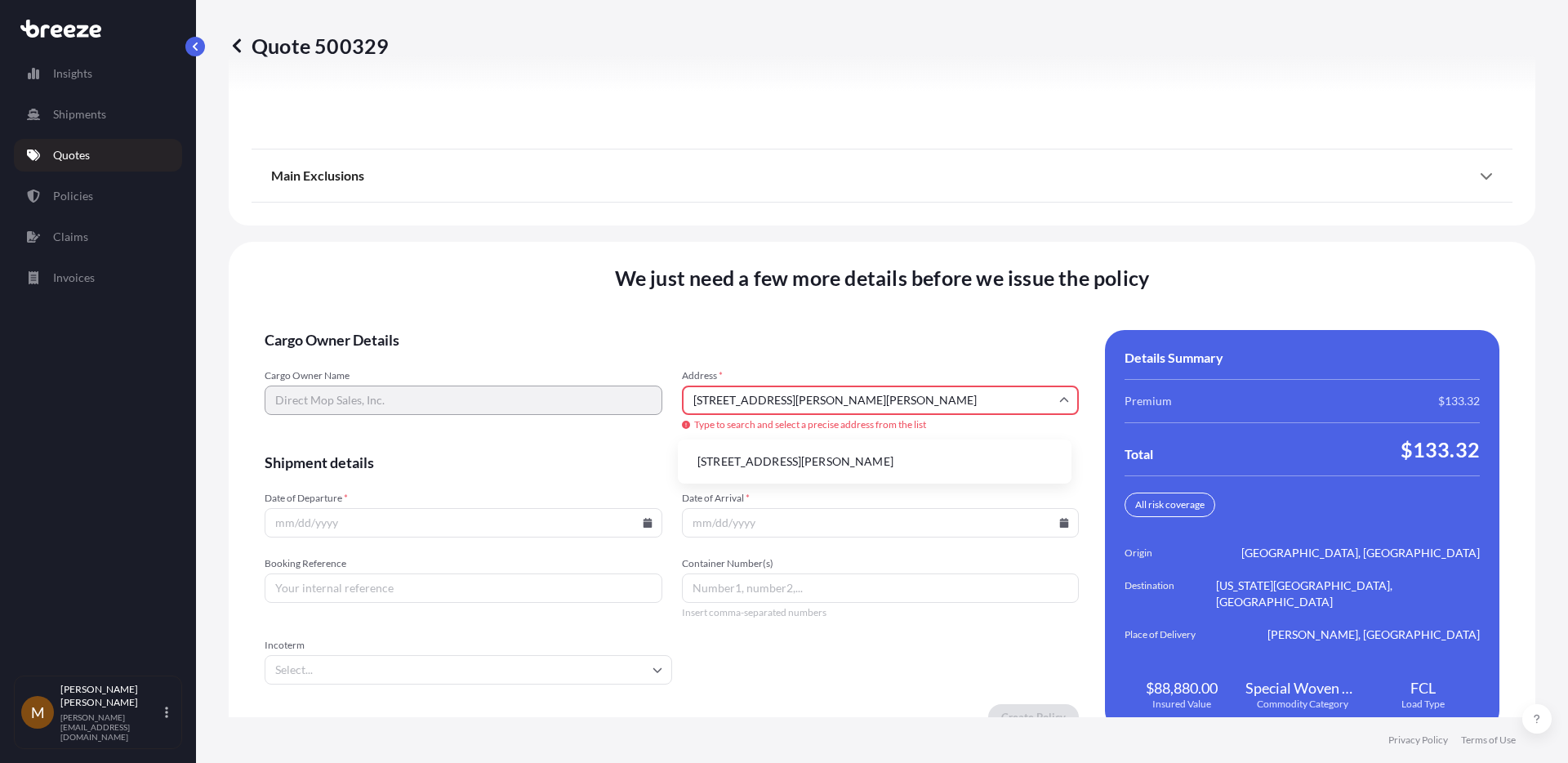
click at [777, 453] on li "[STREET_ADDRESS][PERSON_NAME]" at bounding box center [875, 461] width 381 height 31
type input "[PERSON_NAME], [GEOGRAPHIC_DATA], [GEOGRAPHIC_DATA]"
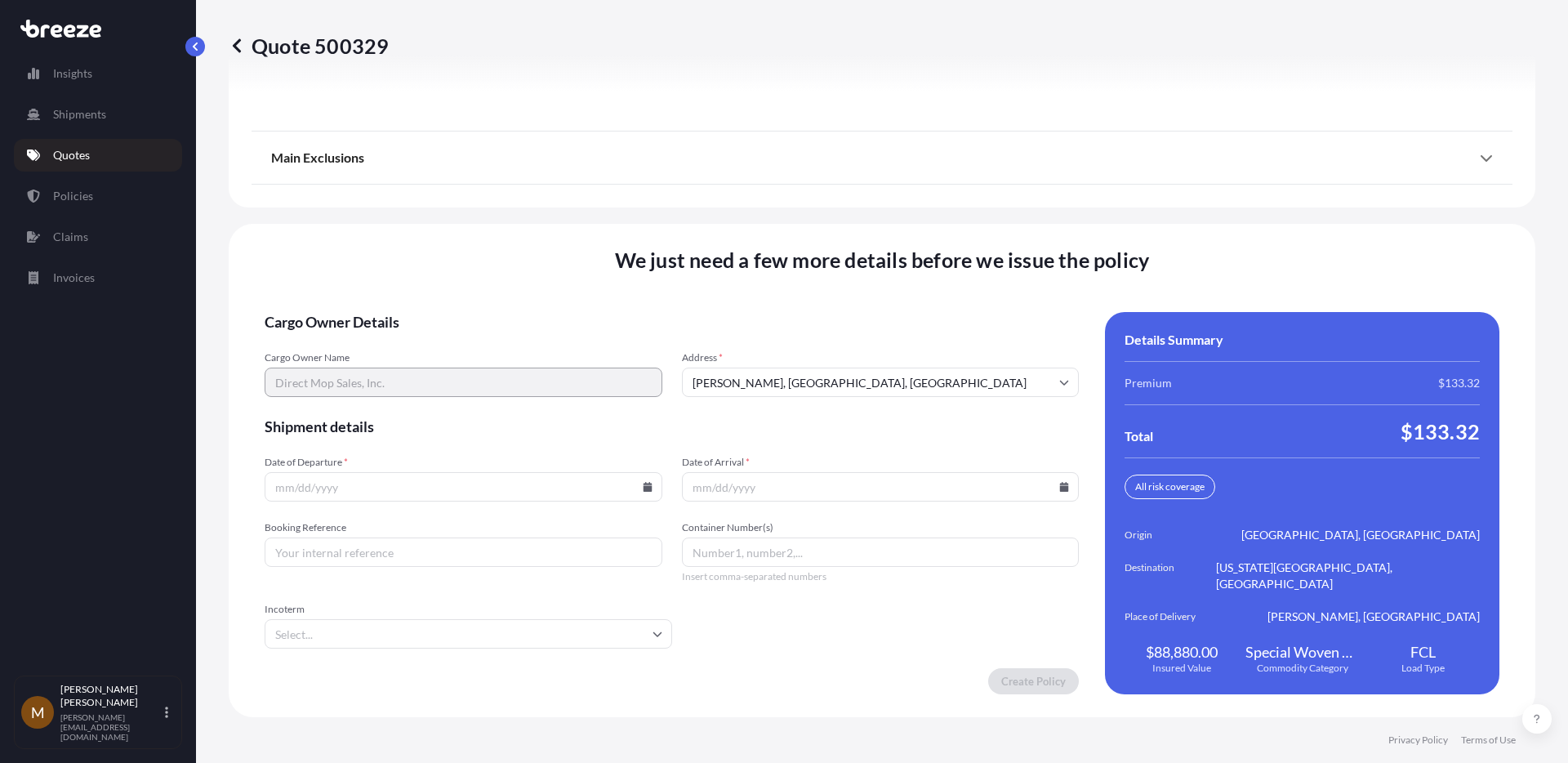
click at [636, 492] on input "Date of Departure *" at bounding box center [463, 487] width 398 height 30
click at [645, 489] on icon at bounding box center [647, 487] width 9 height 10
click at [418, 397] on button "1" at bounding box center [422, 403] width 26 height 26
type input "[DATE]"
click at [733, 498] on input "Date of Arrival *" at bounding box center [880, 487] width 398 height 30
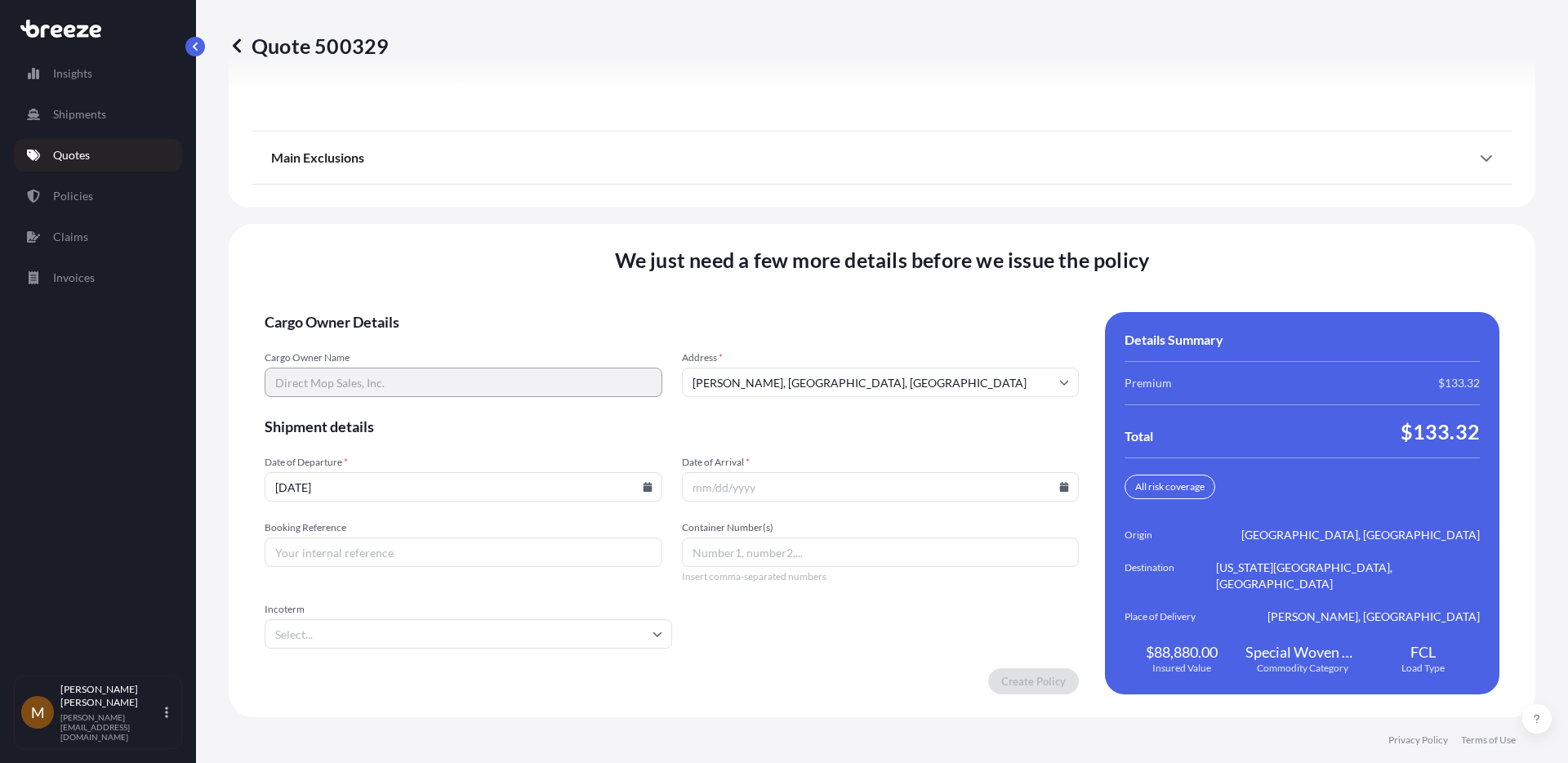
click at [1056, 492] on input "Date of Arrival *" at bounding box center [880, 487] width 398 height 30
click at [1014, 485] on input "Date of Arrival *" at bounding box center [880, 487] width 398 height 30
type input "[DATE]"
click at [505, 554] on input "Booking Reference" at bounding box center [463, 552] width 398 height 30
type input "SH25105208"
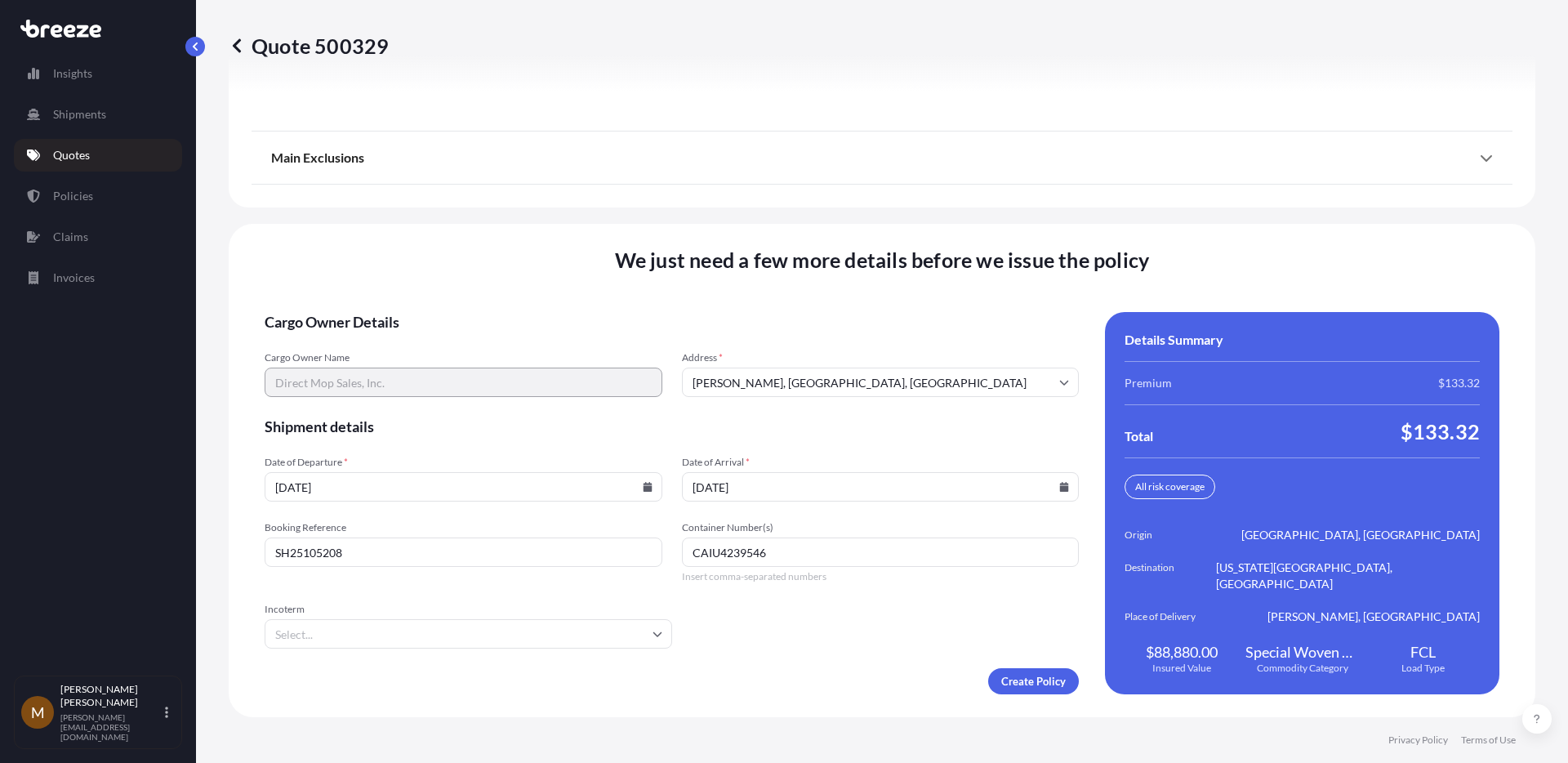
type input "CAIU4239546"
click at [633, 620] on input "Incoterm" at bounding box center [468, 634] width 407 height 30
click at [507, 559] on li "FOB" at bounding box center [466, 574] width 390 height 31
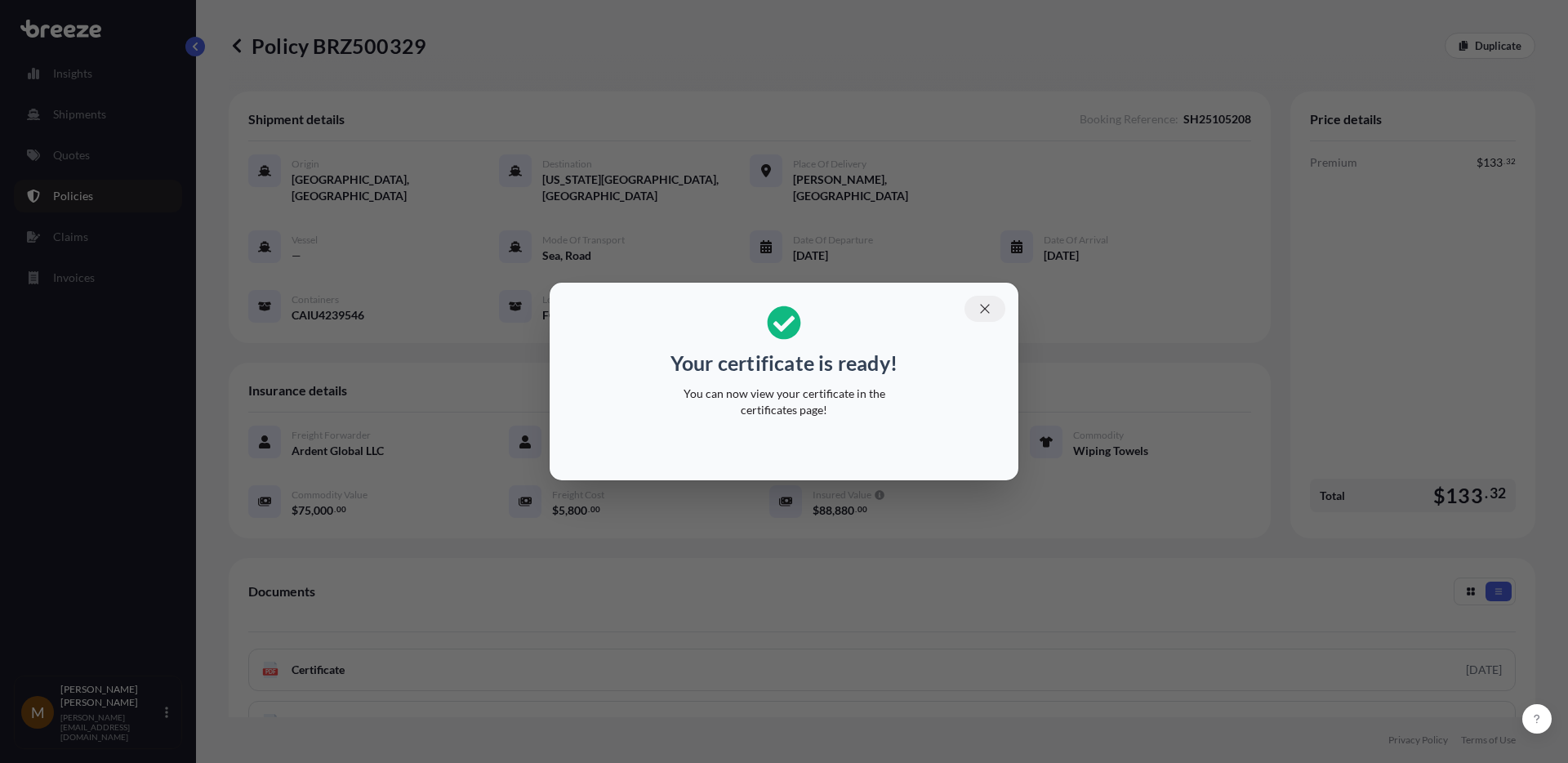
click at [986, 312] on icon "button" at bounding box center [985, 309] width 14 height 14
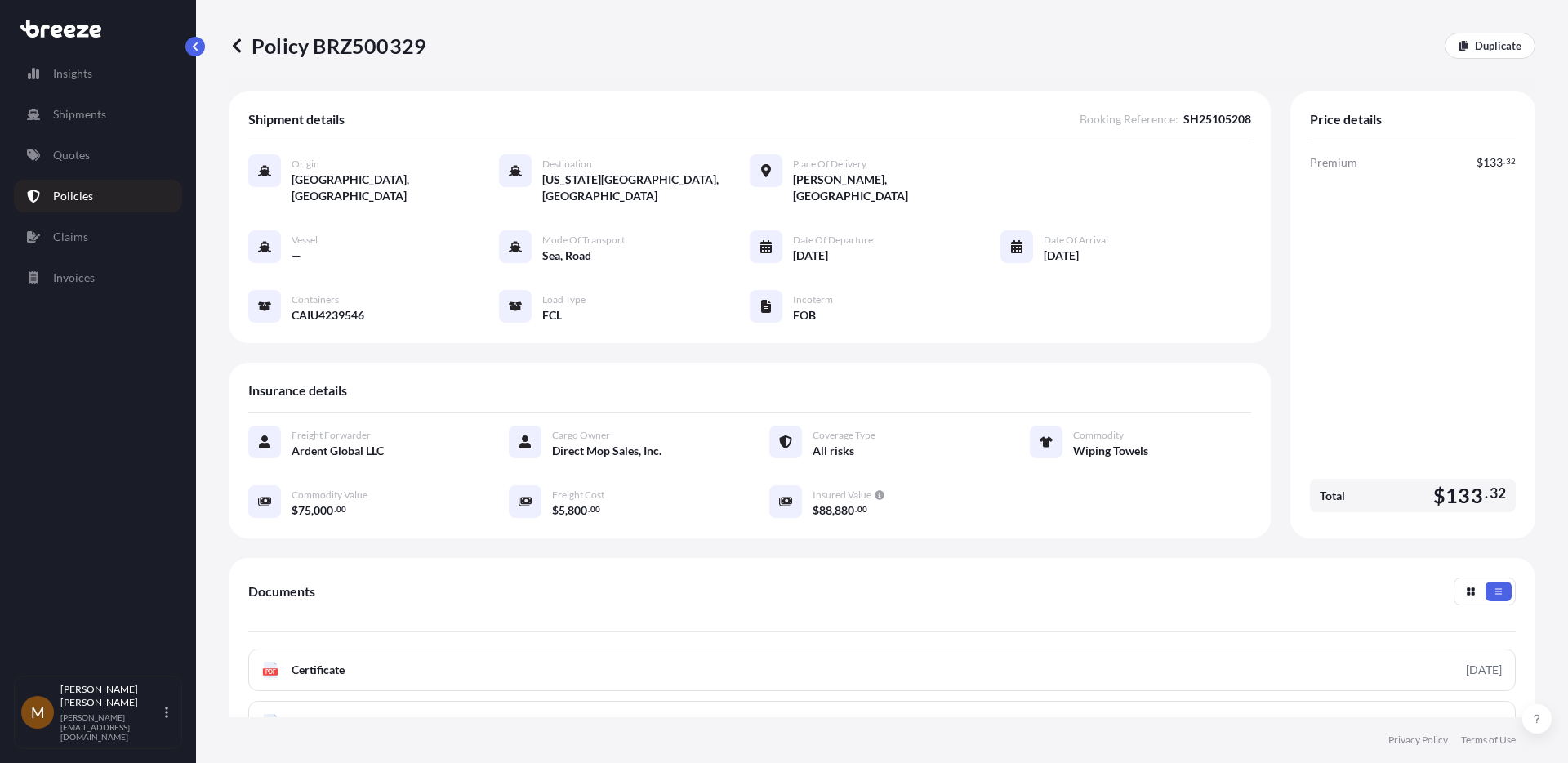
scroll to position [203, 0]
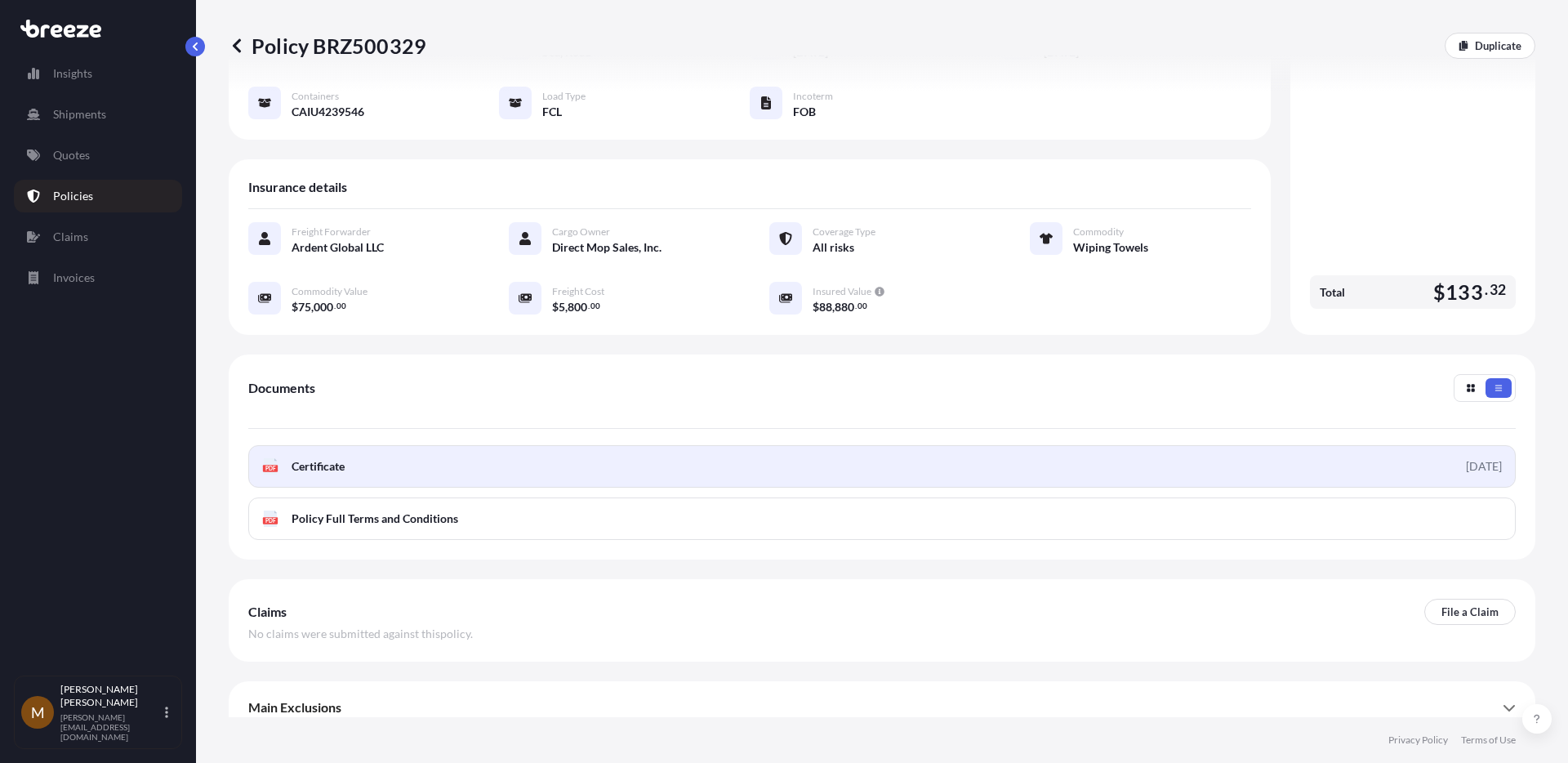
click at [739, 451] on link "PDF Certificate [DATE]" at bounding box center [882, 466] width 1267 height 42
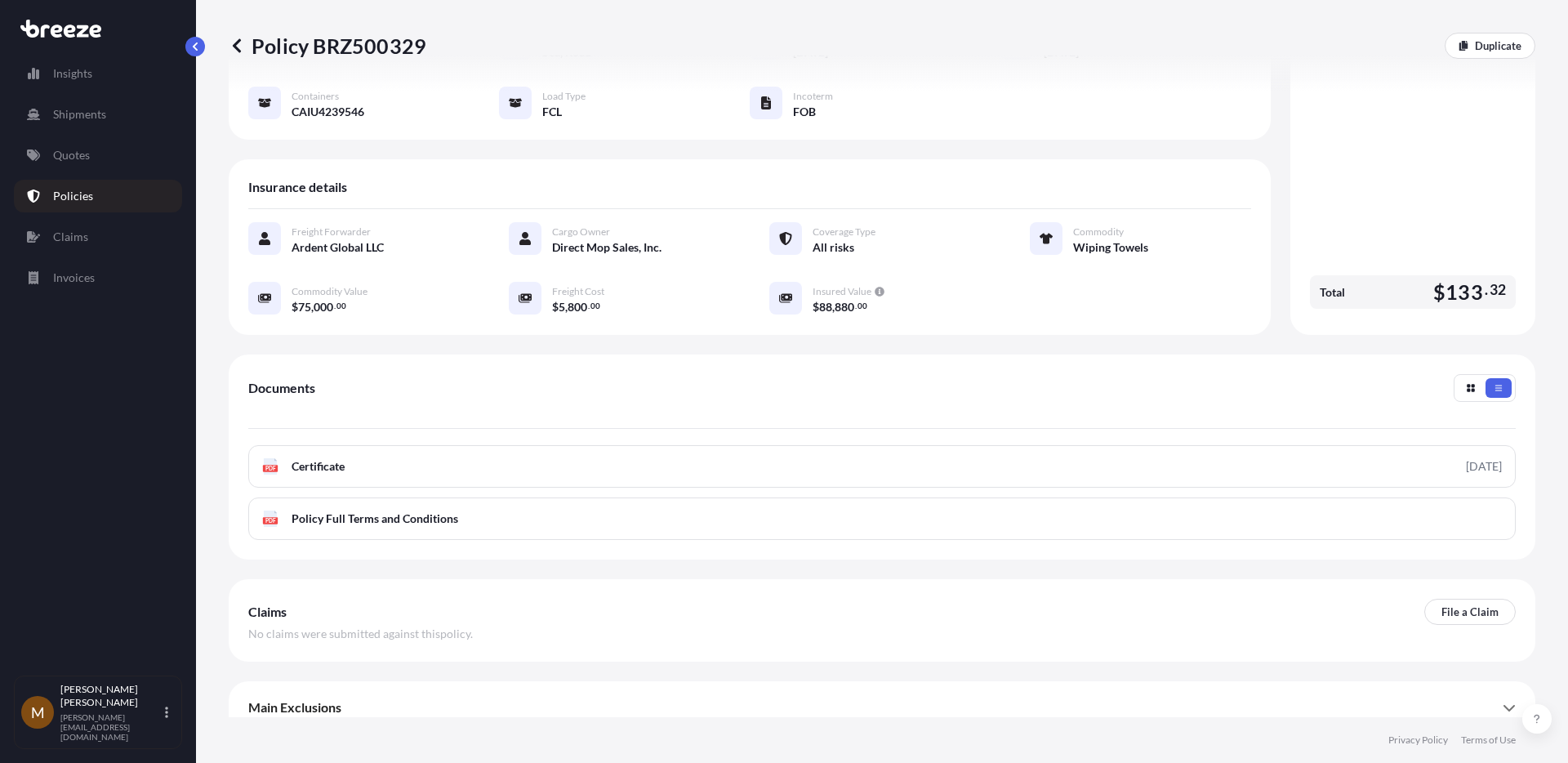
scroll to position [0, 0]
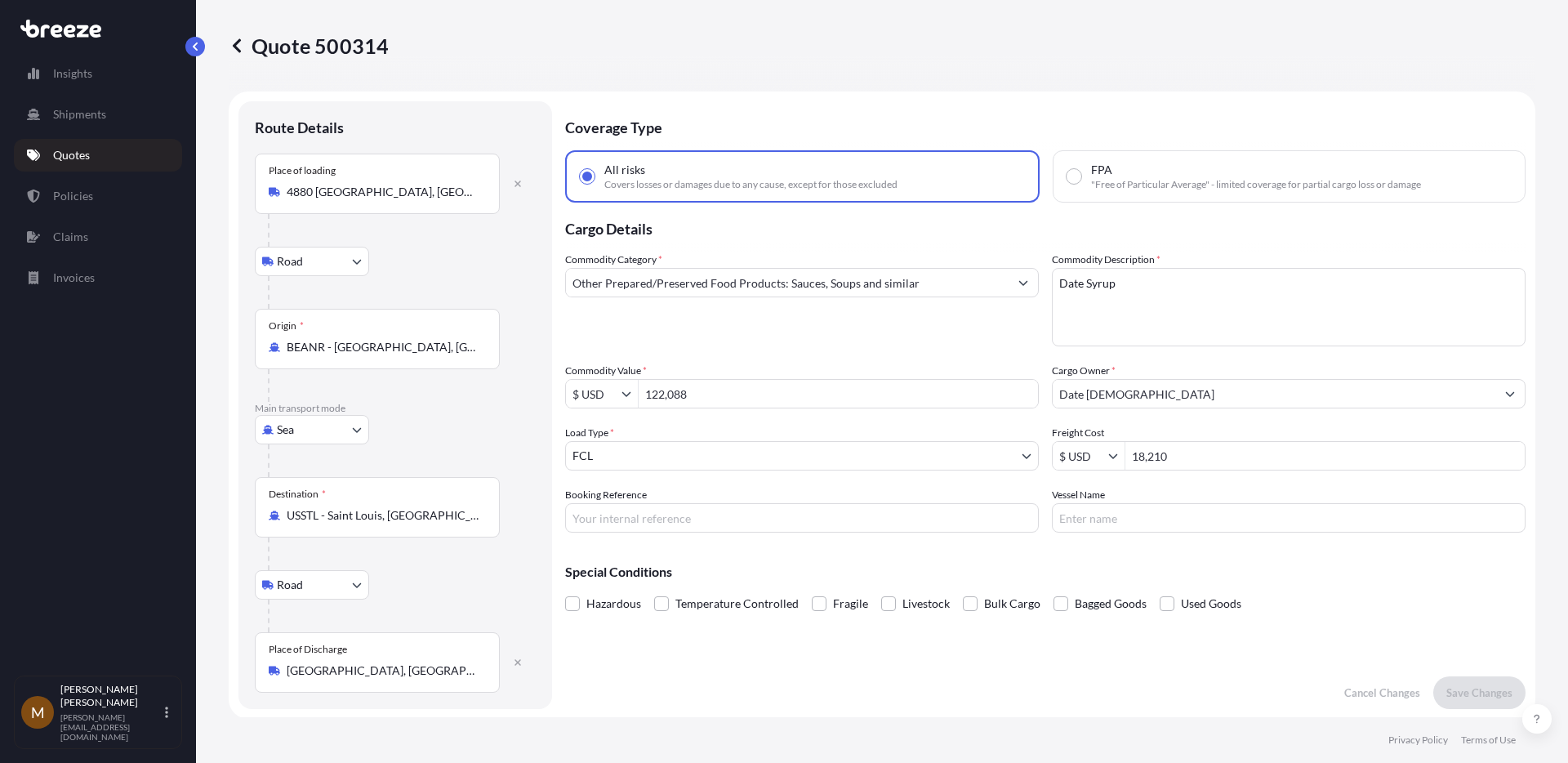
select select "Road"
select select "Sea"
select select "Road"
select select "2"
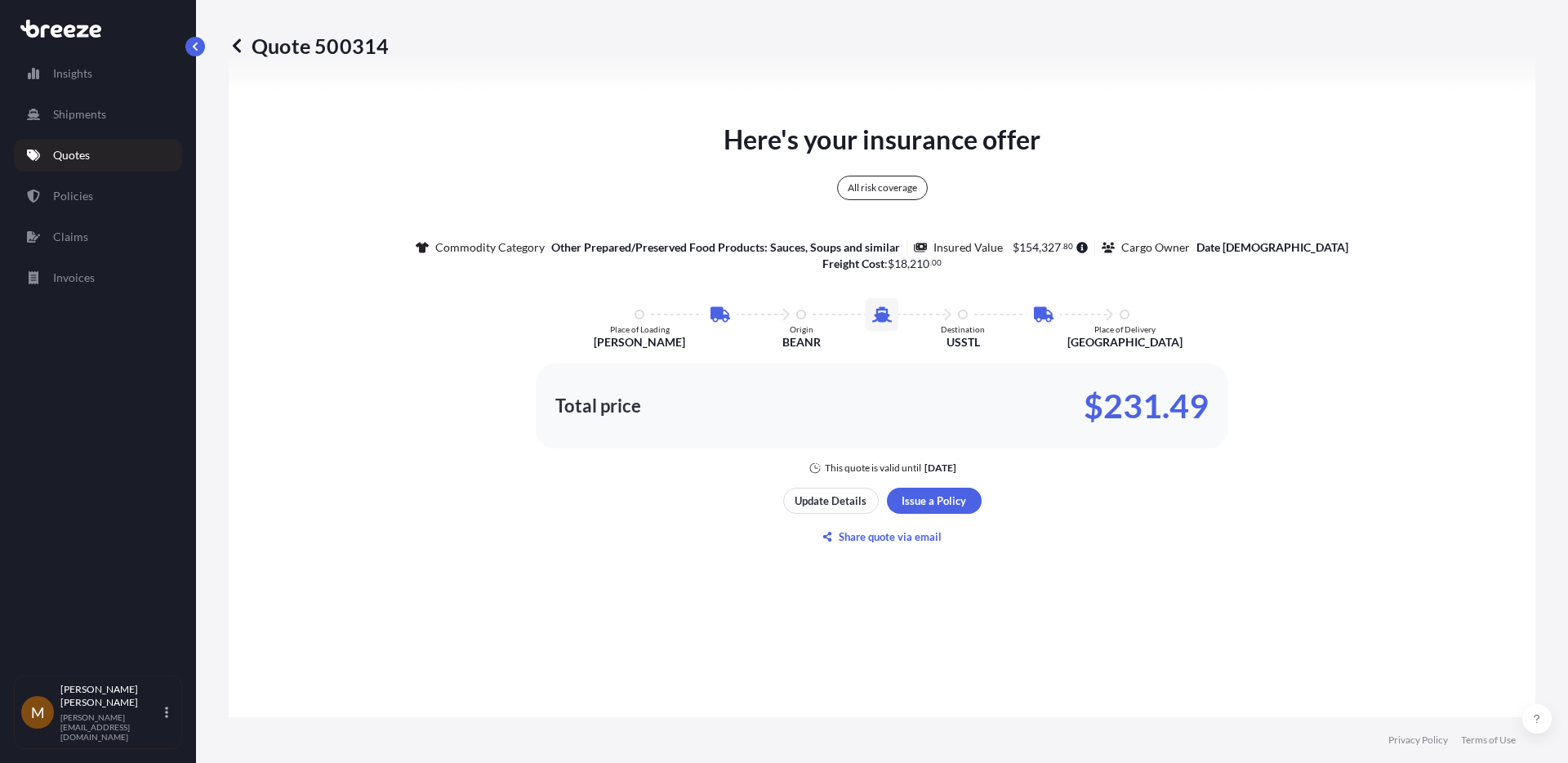
scroll to position [1029, 0]
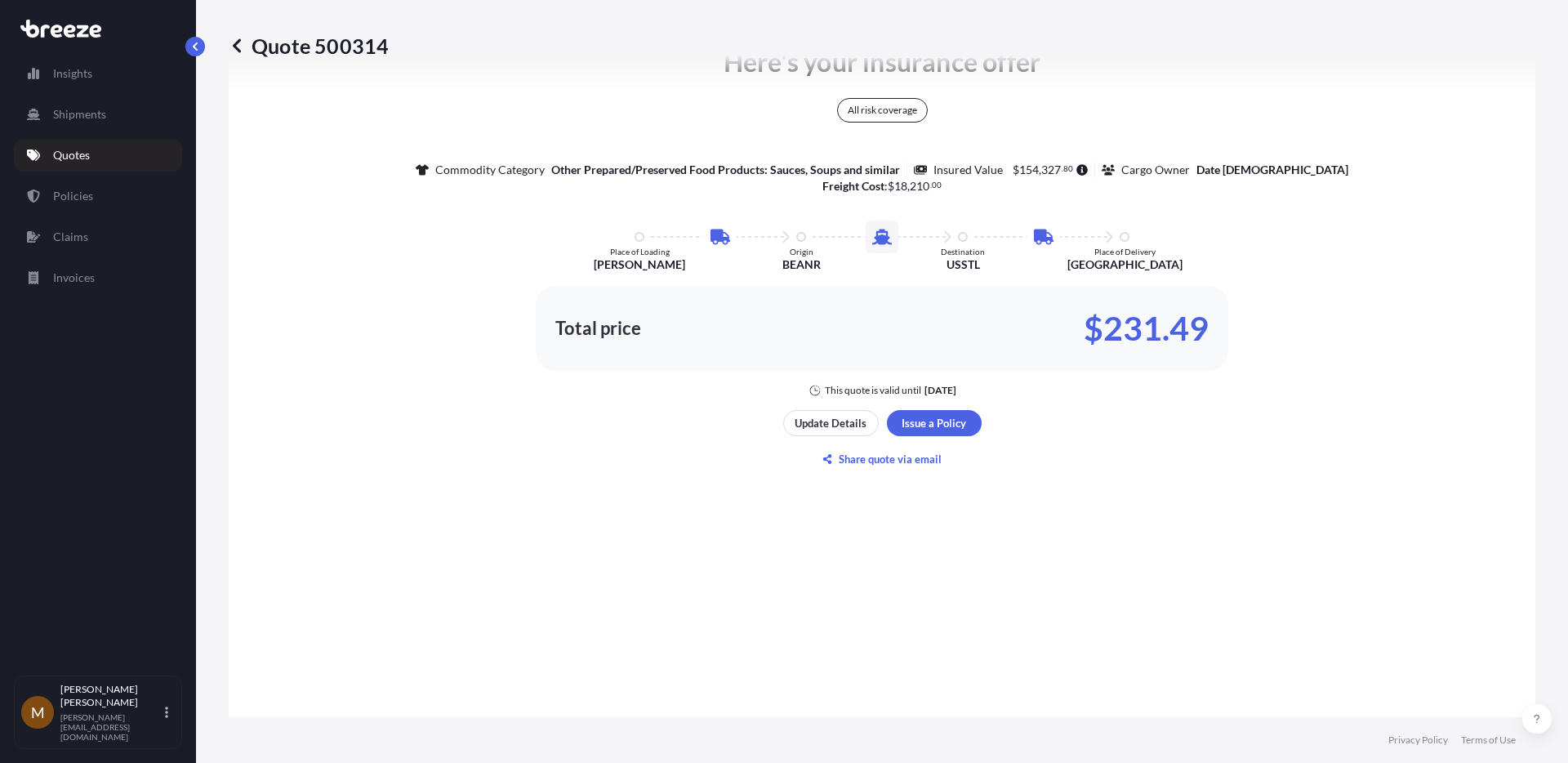
click at [1076, 442] on div "Here's your insurance offer All risk coverage Commodity Category Other Prepared…" at bounding box center [882, 257] width 1261 height 1057
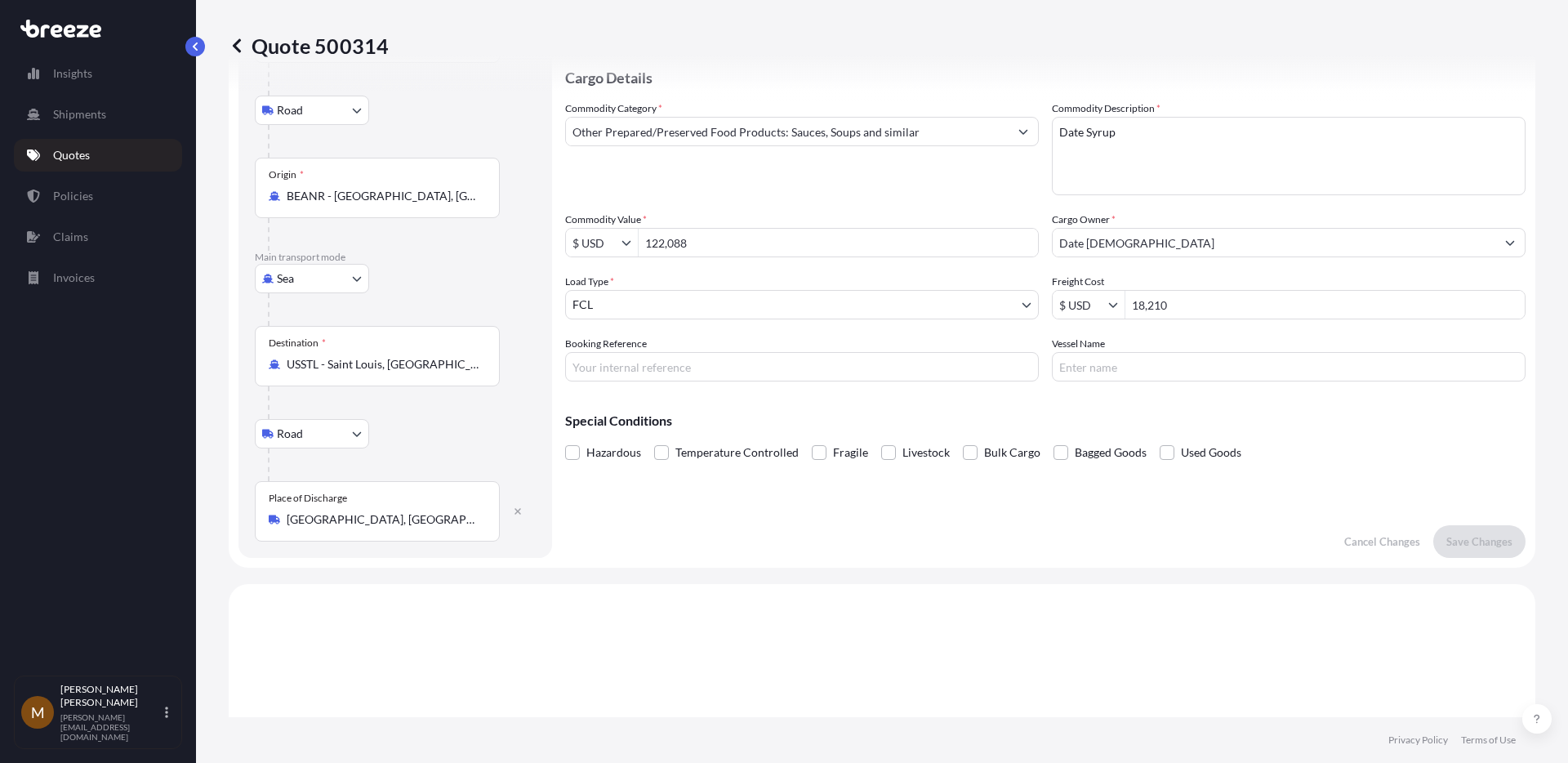
scroll to position [185, 0]
